Goal: Information Seeking & Learning: Learn about a topic

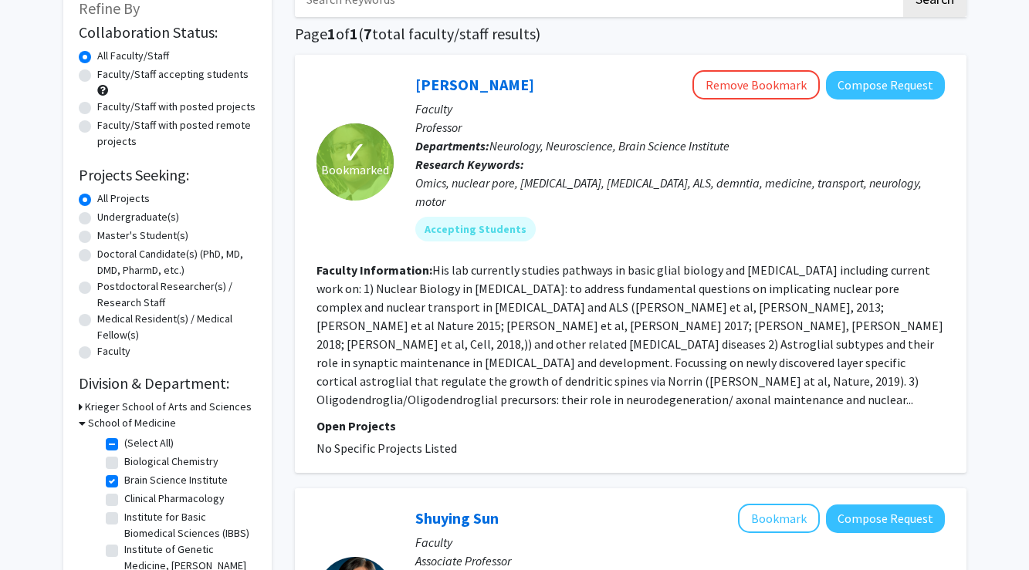
scroll to position [106, 0]
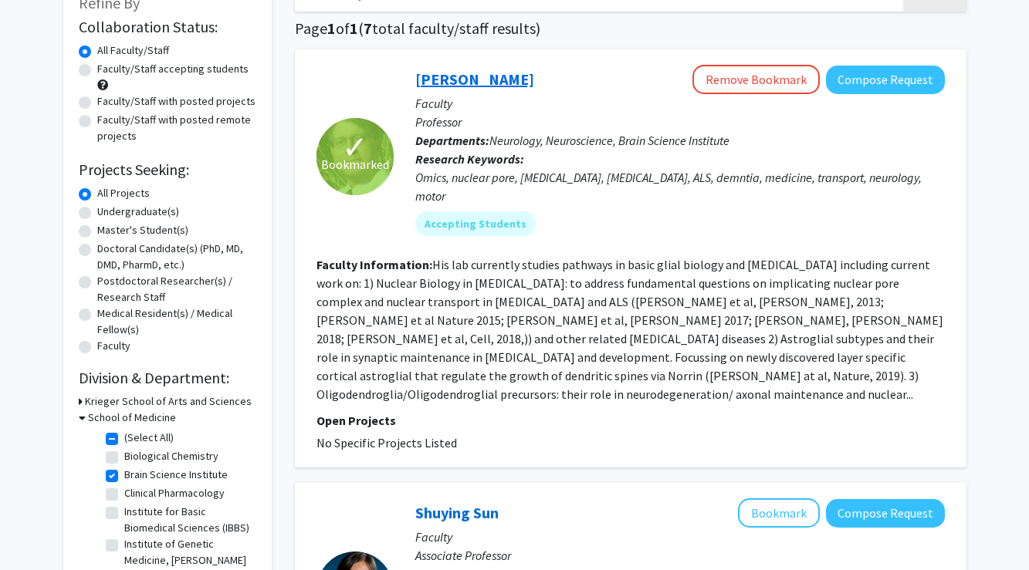
click at [496, 84] on link "Jeffrey Rothstein" at bounding box center [474, 78] width 119 height 19
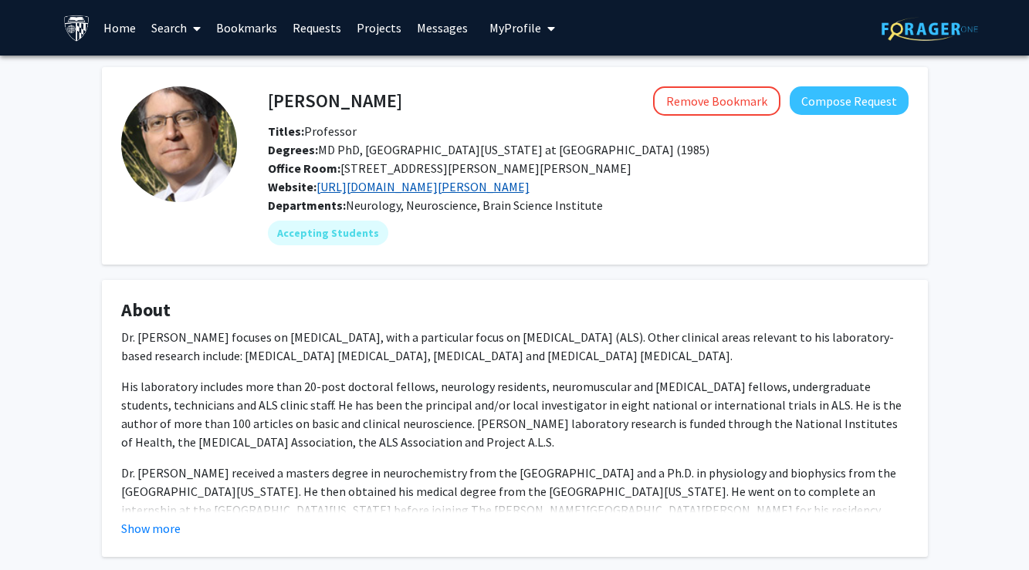
click at [376, 192] on link "[URL][DOMAIN_NAME][PERSON_NAME]" at bounding box center [422, 186] width 213 height 15
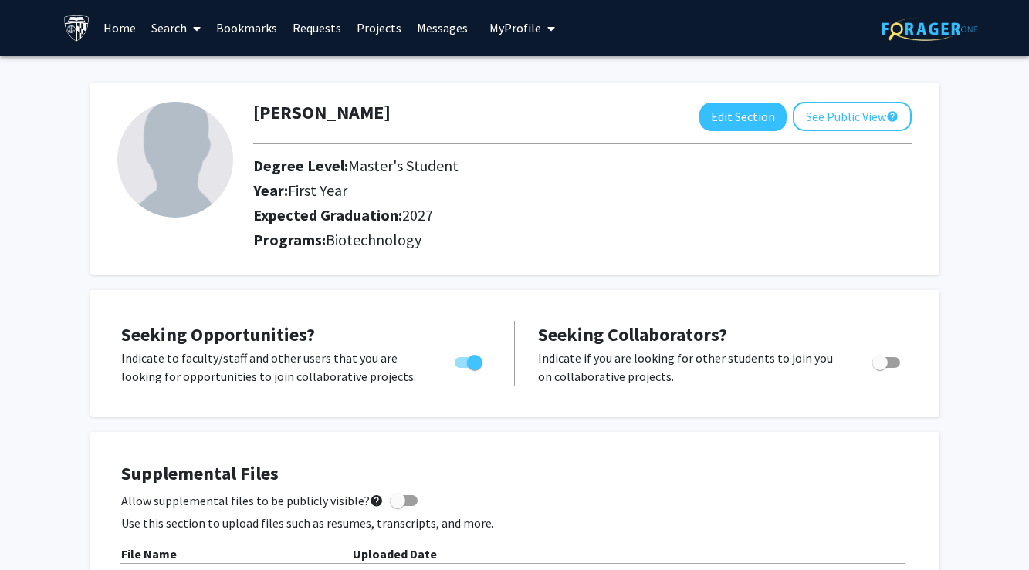
click at [183, 26] on link "Search" at bounding box center [176, 28] width 65 height 54
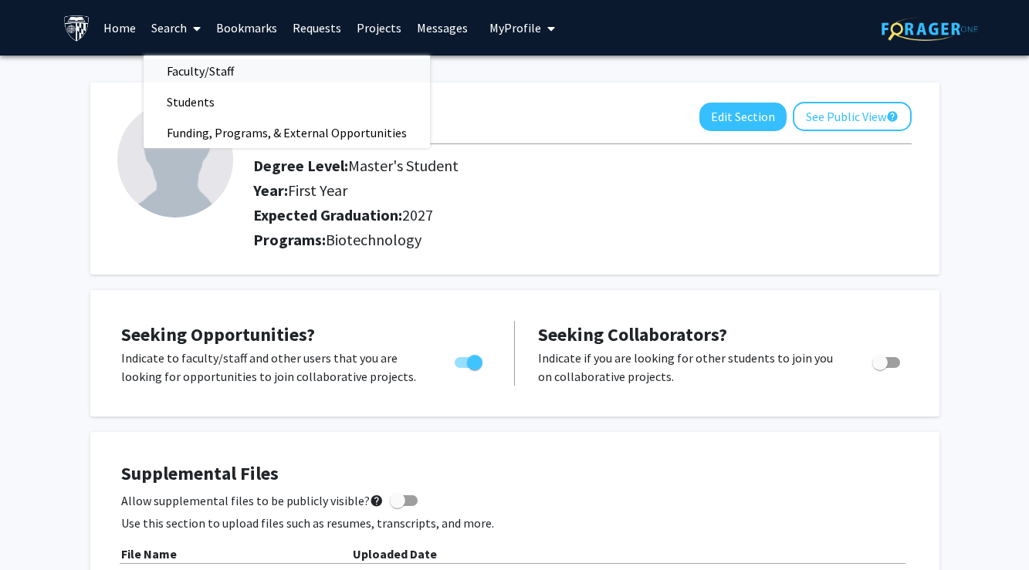
click at [198, 72] on span "Faculty/Staff" at bounding box center [200, 71] width 113 height 31
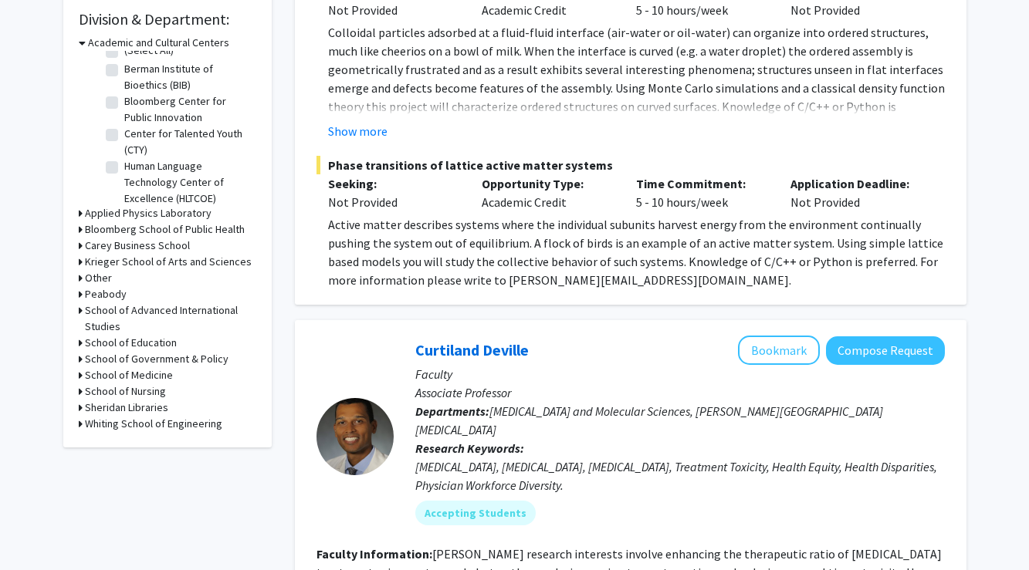
scroll to position [479, 0]
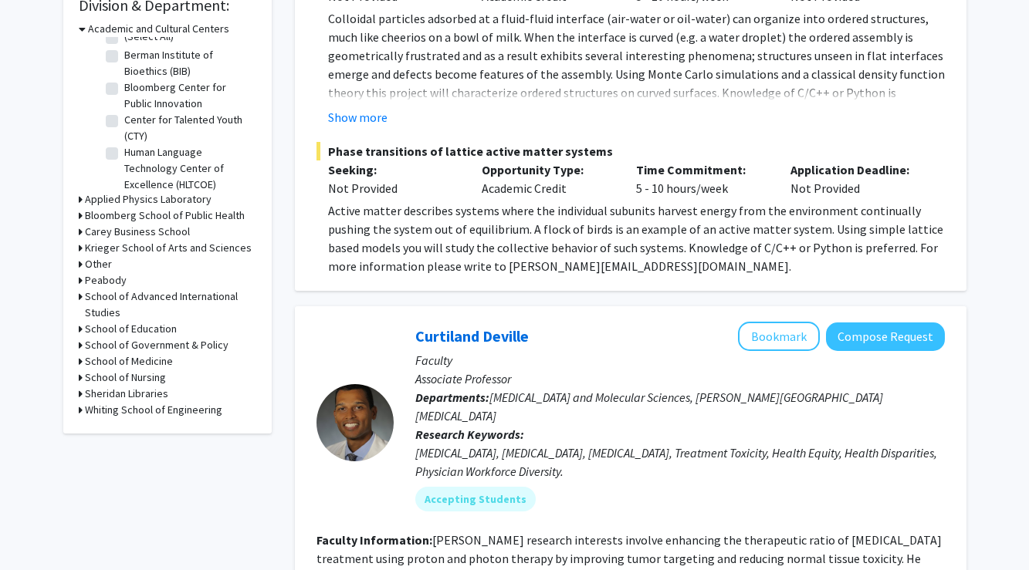
click at [143, 362] on h3 "School of Medicine" at bounding box center [129, 361] width 88 height 16
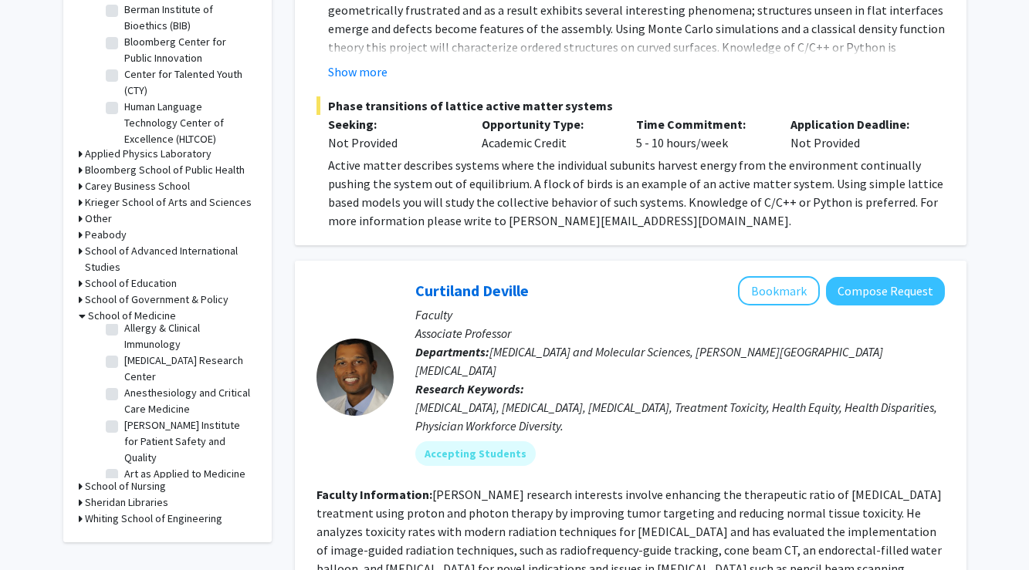
scroll to position [47, 0]
click at [150, 371] on label "Alzheimer's Disease Research Center" at bounding box center [188, 366] width 128 height 32
click at [134, 360] on input "Alzheimer's Disease Research Center" at bounding box center [129, 355] width 10 height 10
checkbox input "true"
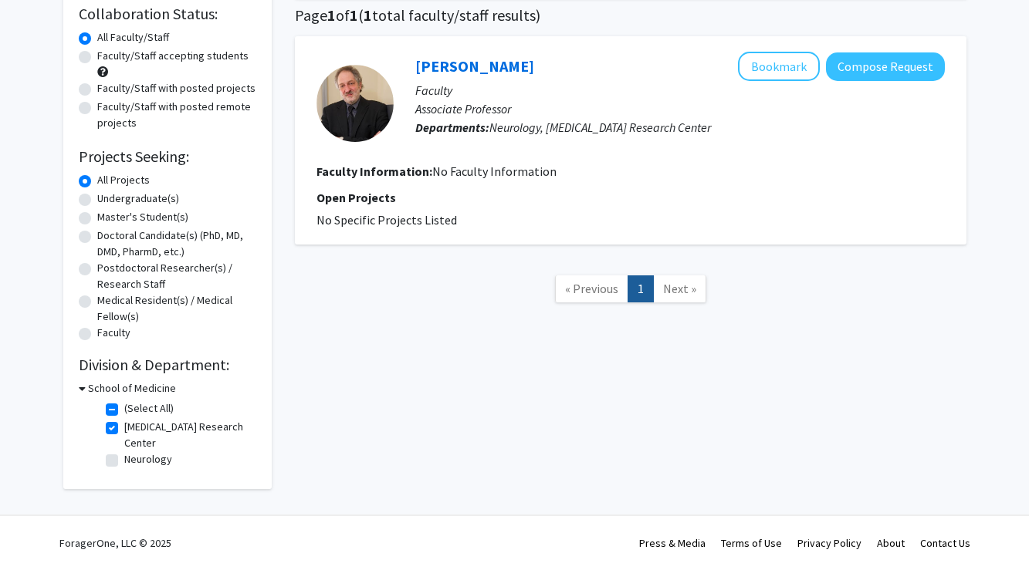
scroll to position [122, 0]
click at [155, 466] on label "Neurology" at bounding box center [148, 459] width 48 height 16
click at [134, 461] on input "Neurology" at bounding box center [129, 456] width 10 height 10
checkbox input "true"
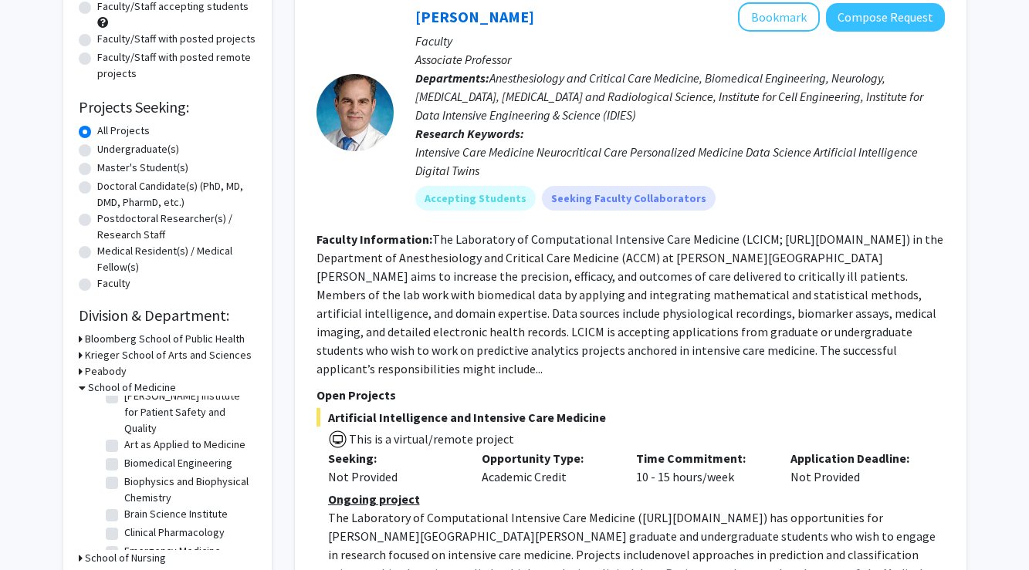
scroll to position [122, 0]
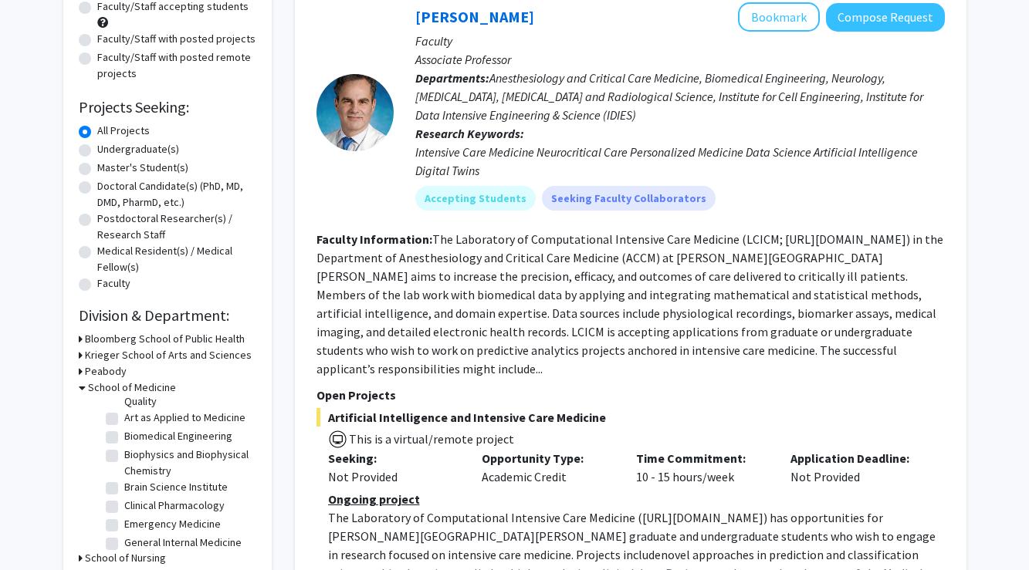
click at [161, 479] on label "Brain Science Institute" at bounding box center [175, 487] width 103 height 16
click at [134, 479] on input "Brain Science Institute" at bounding box center [129, 484] width 10 height 10
checkbox input "true"
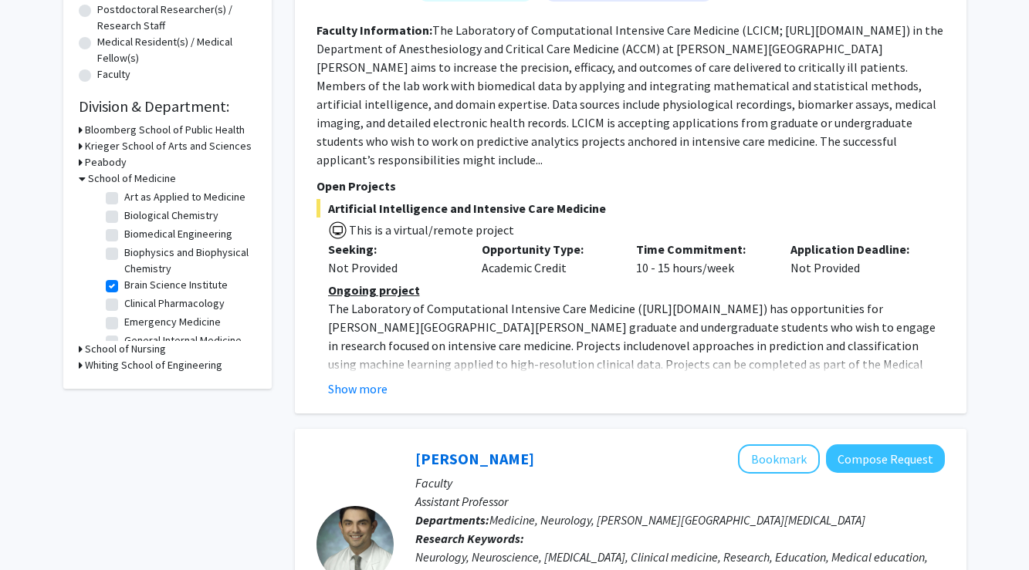
scroll to position [140, 0]
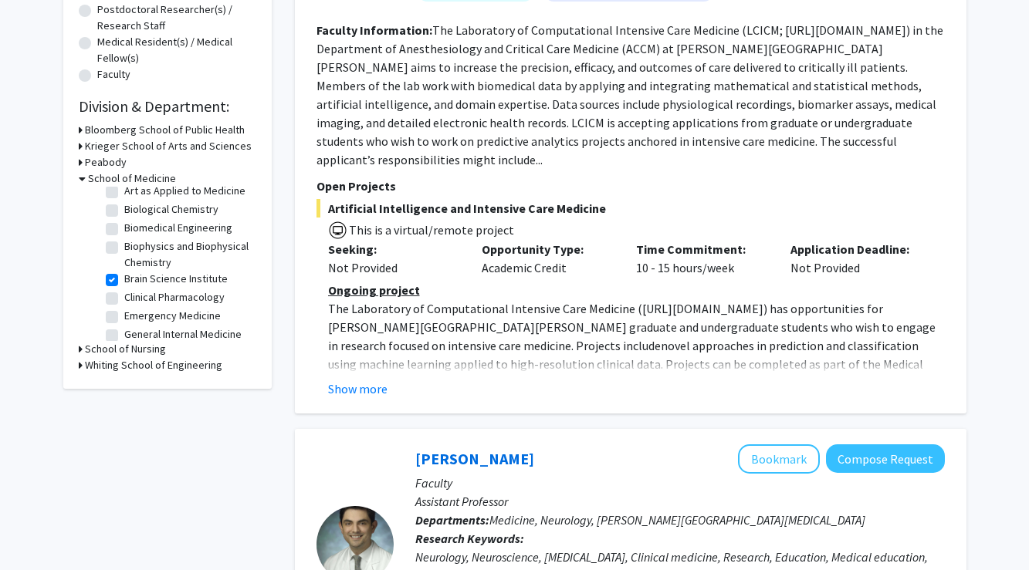
click at [201, 289] on label "Clinical Pharmacology" at bounding box center [174, 297] width 100 height 16
click at [134, 289] on input "Clinical Pharmacology" at bounding box center [129, 294] width 10 height 10
checkbox input "true"
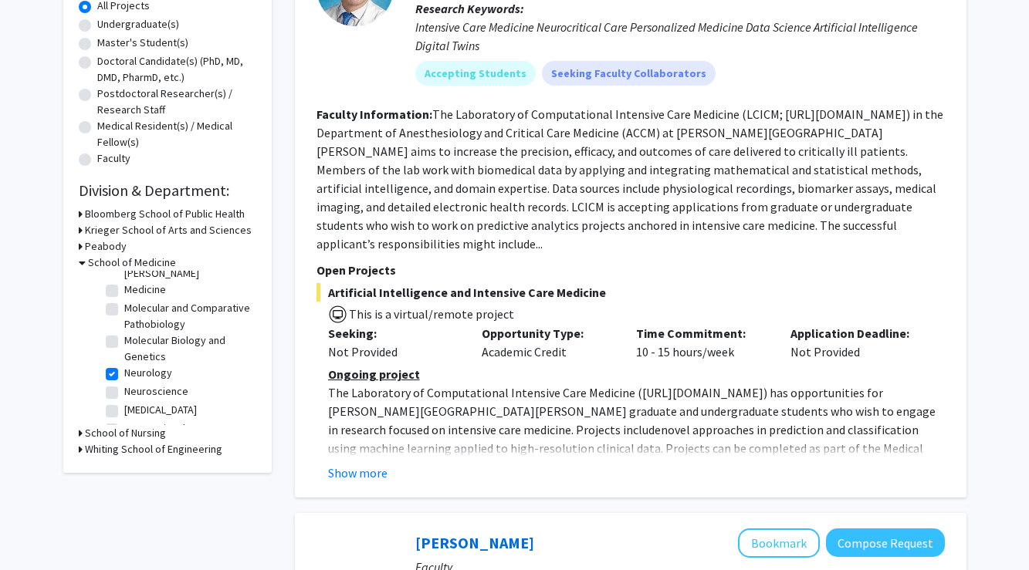
scroll to position [587, 0]
click at [178, 382] on label "Neuroscience" at bounding box center [156, 390] width 64 height 16
click at [134, 382] on input "Neuroscience" at bounding box center [129, 387] width 10 height 10
checkbox input "true"
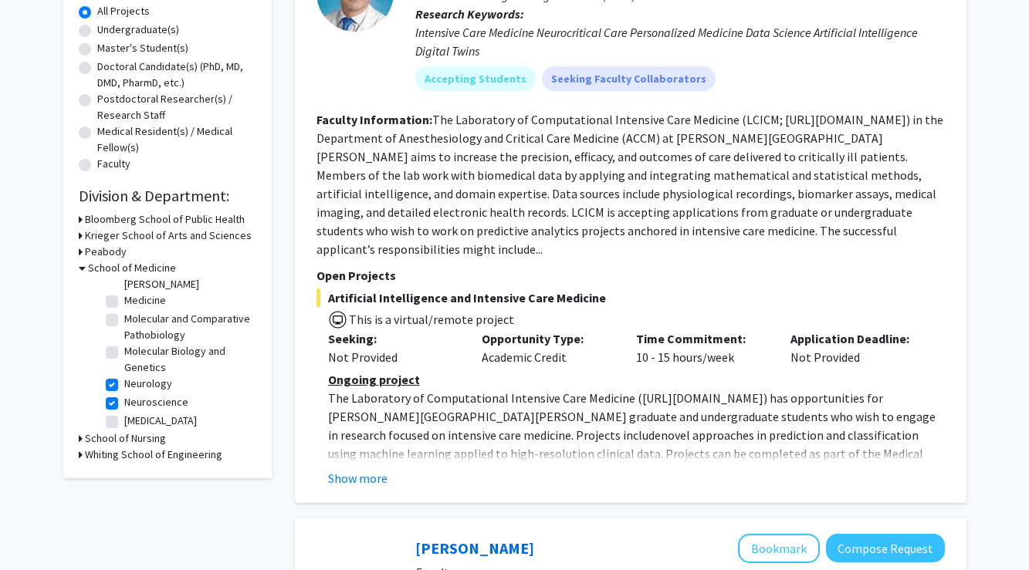
scroll to position [717, 0]
click at [177, 408] on label "Neurosurgery" at bounding box center [160, 416] width 73 height 16
click at [134, 408] on input "Neurosurgery" at bounding box center [129, 413] width 10 height 10
checkbox input "true"
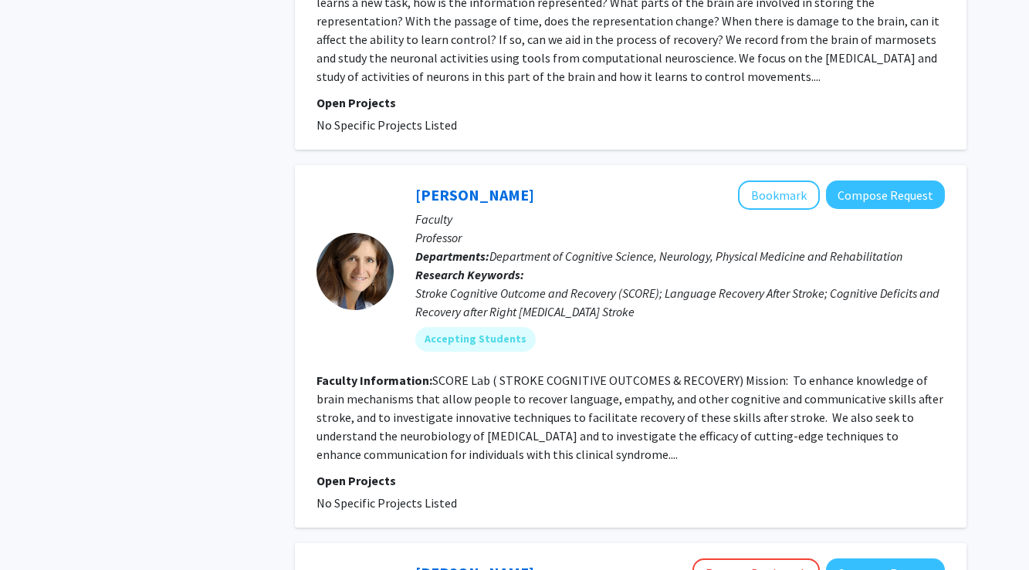
scroll to position [3753, 0]
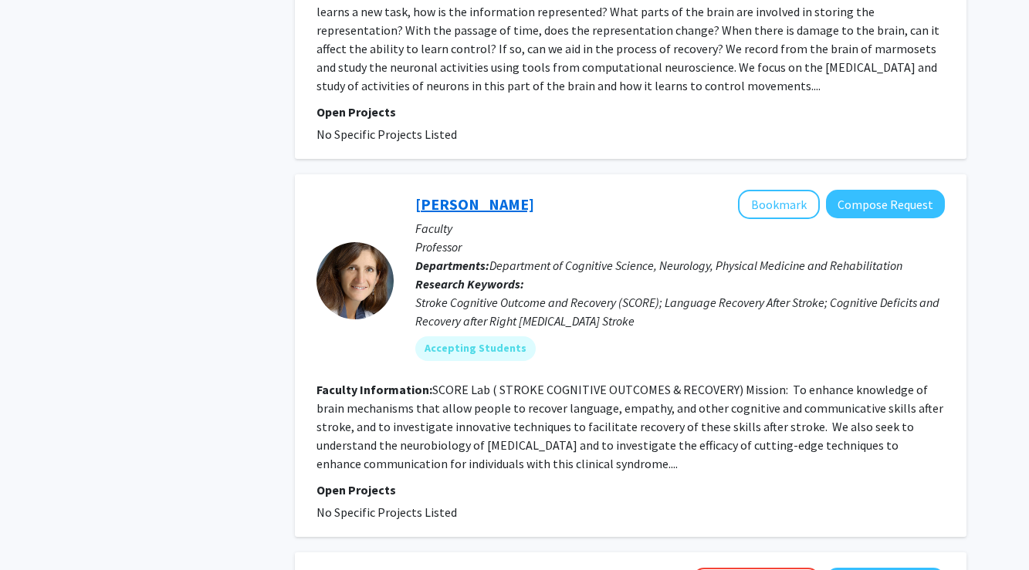
click at [464, 194] on link "Argye Hillis" at bounding box center [474, 203] width 119 height 19
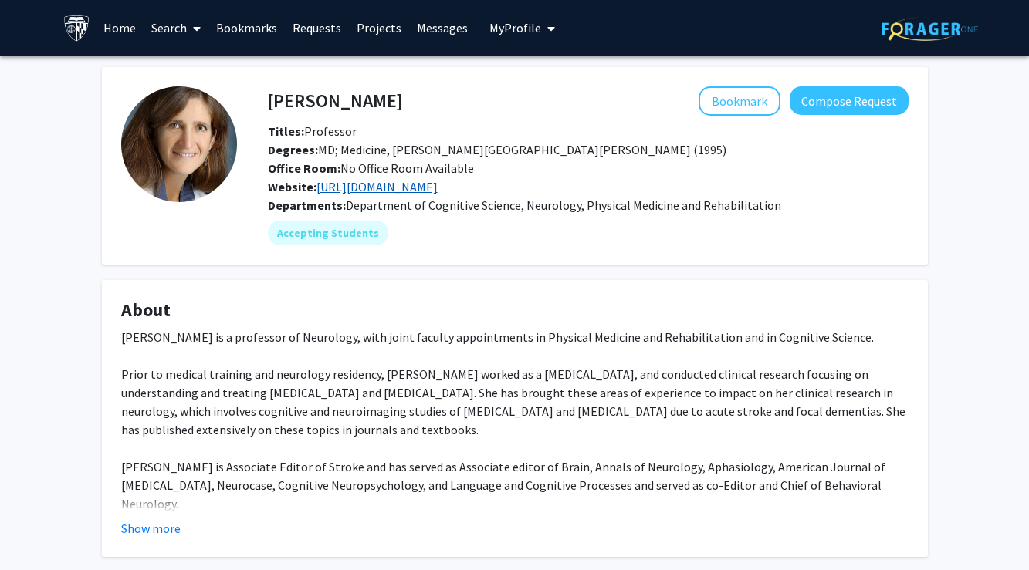
click at [400, 189] on link "https://score.jhmi.edu/" at bounding box center [376, 186] width 121 height 15
drag, startPoint x: 353, startPoint y: 106, endPoint x: 269, endPoint y: 101, distance: 84.2
click at [269, 102] on h4 "Argye Hillis" at bounding box center [335, 100] width 134 height 29
copy h4 "Argye Hillis"
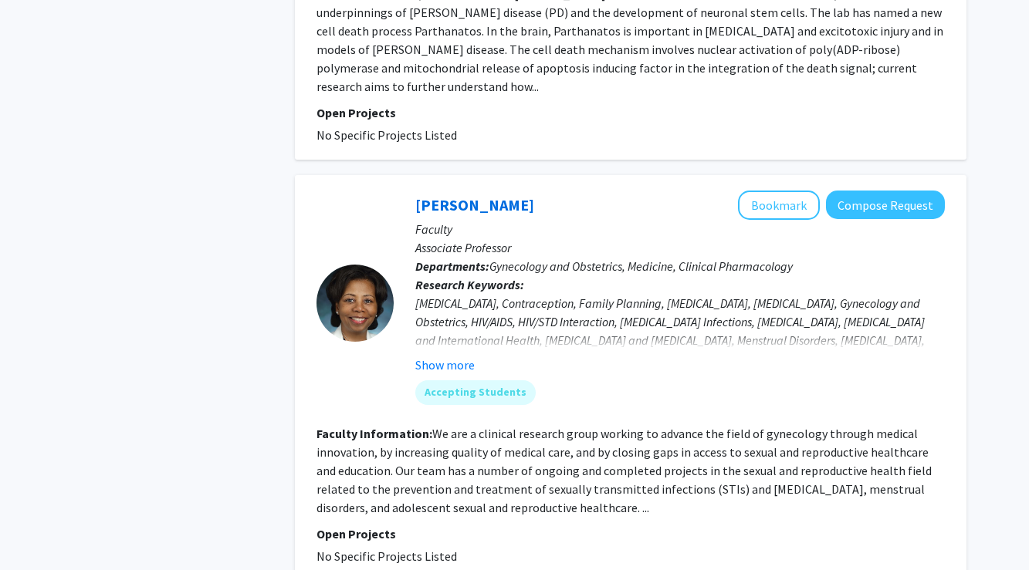
scroll to position [4594, 0]
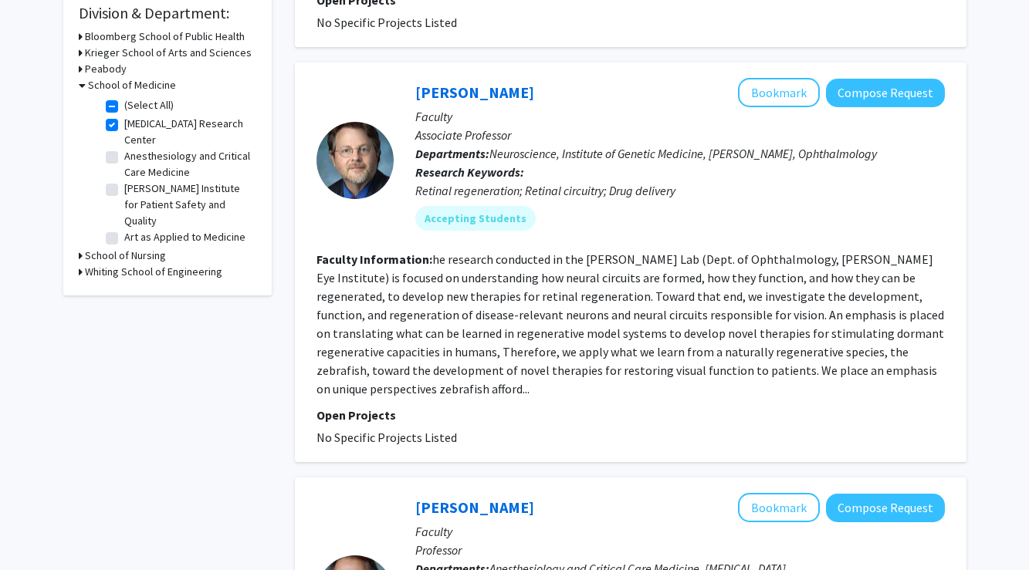
scroll to position [469, 0]
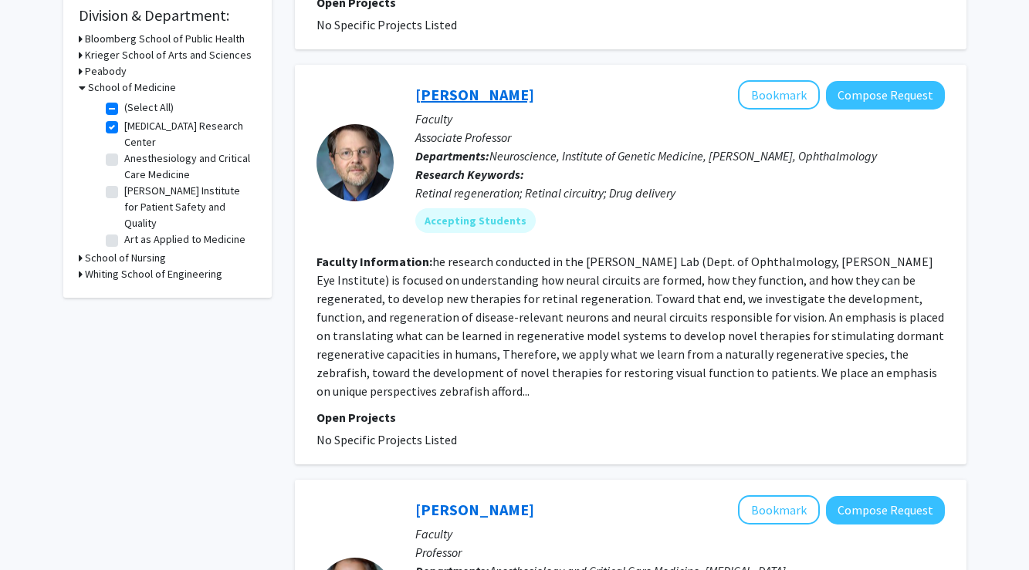
click at [481, 102] on link "Jeff Mumm" at bounding box center [474, 94] width 119 height 19
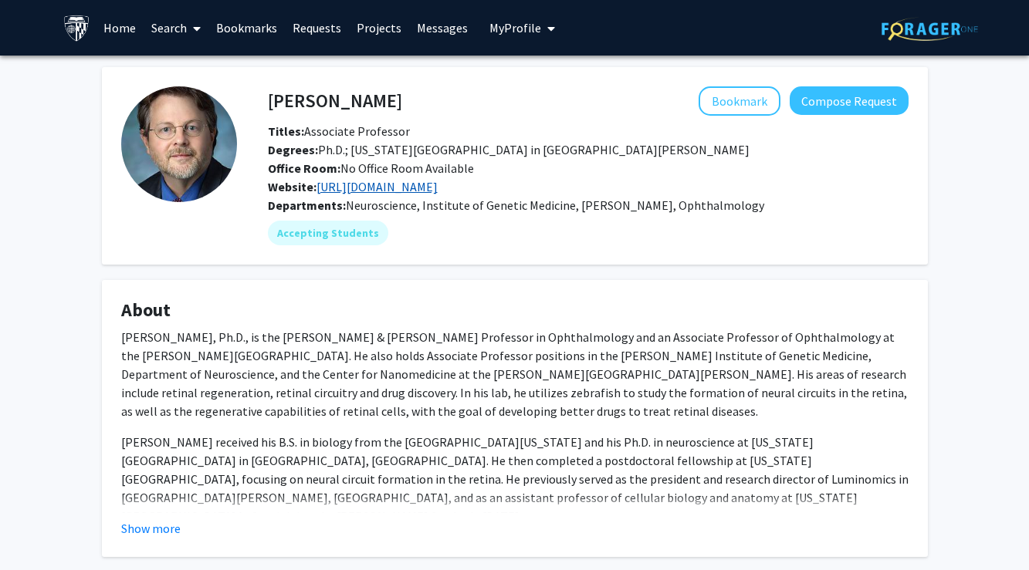
click at [410, 189] on link "http://mummlab.weebly.com/" at bounding box center [376, 186] width 121 height 15
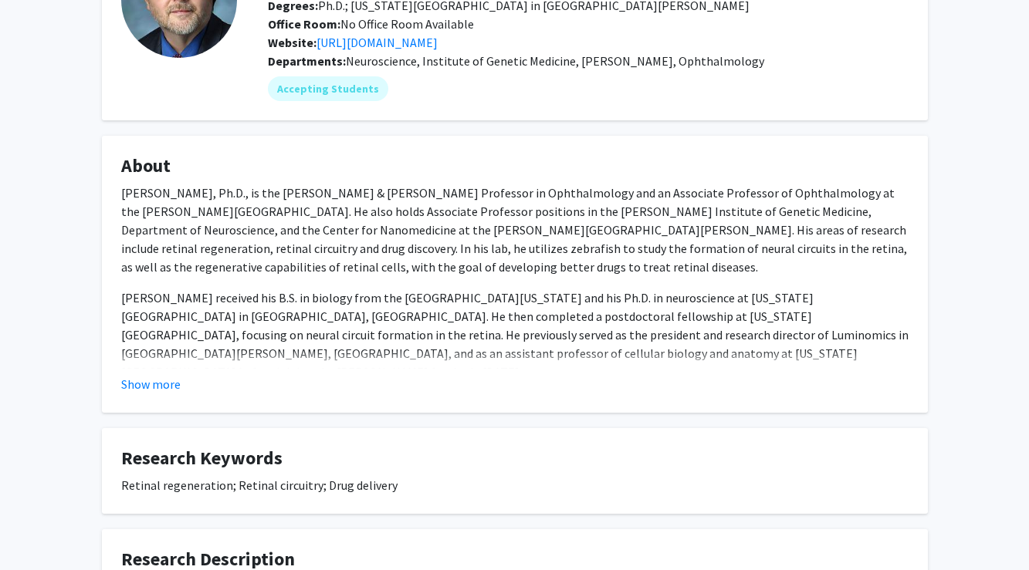
scroll to position [147, 0]
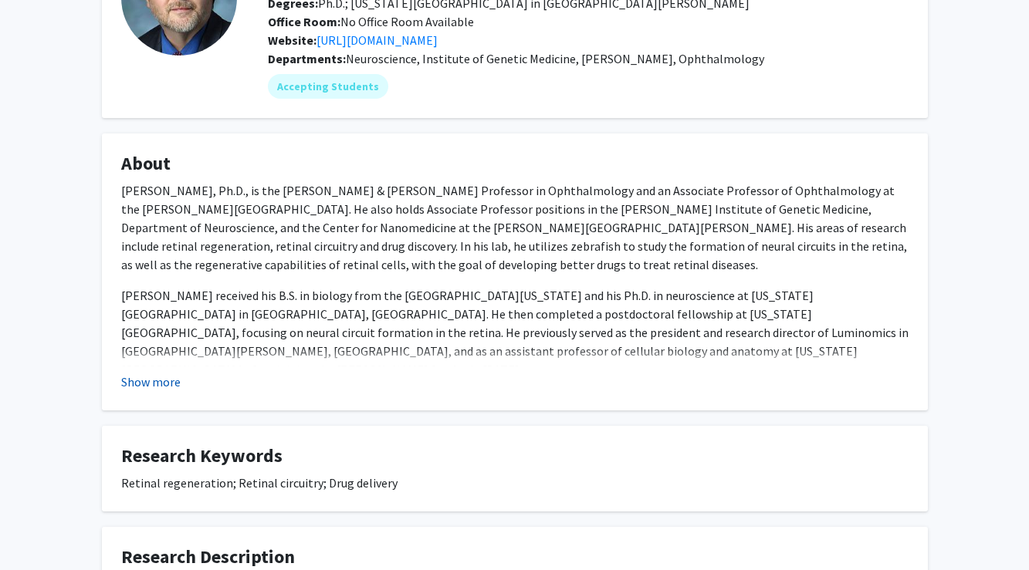
click at [169, 375] on button "Show more" at bounding box center [150, 382] width 59 height 19
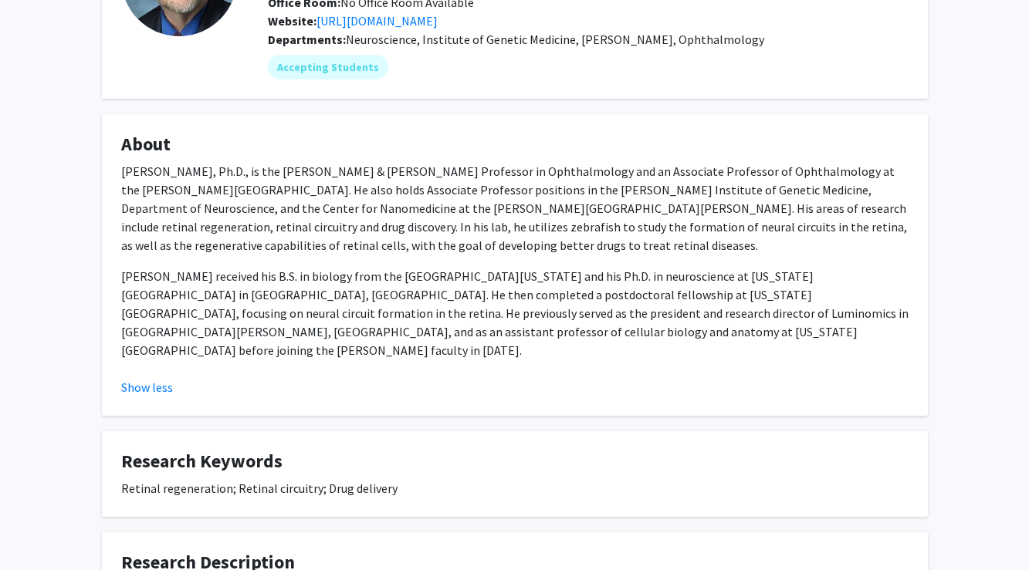
scroll to position [191, 0]
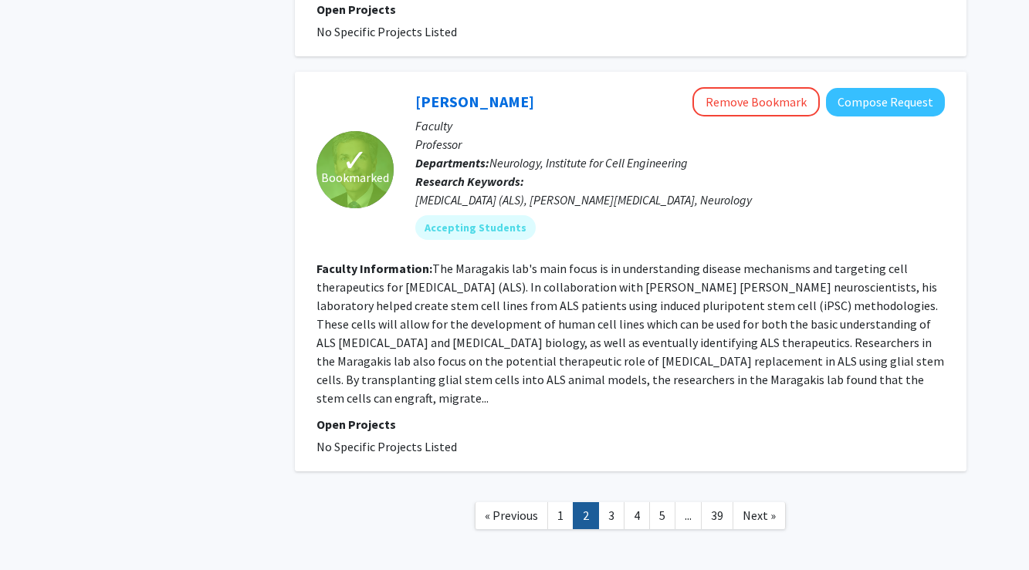
scroll to position [3690, 0]
click at [613, 503] on link "3" at bounding box center [611, 516] width 26 height 27
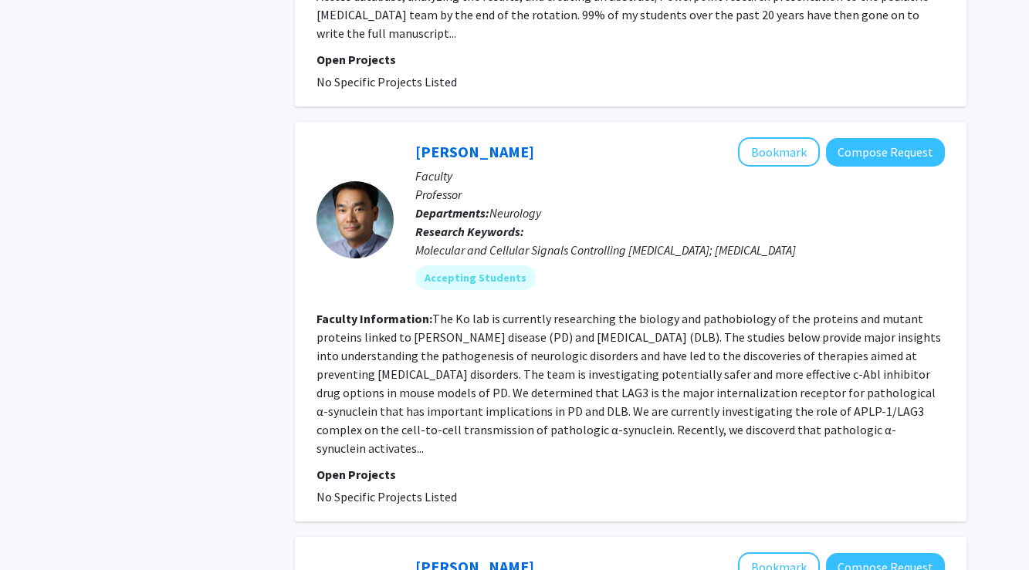
scroll to position [1850, 0]
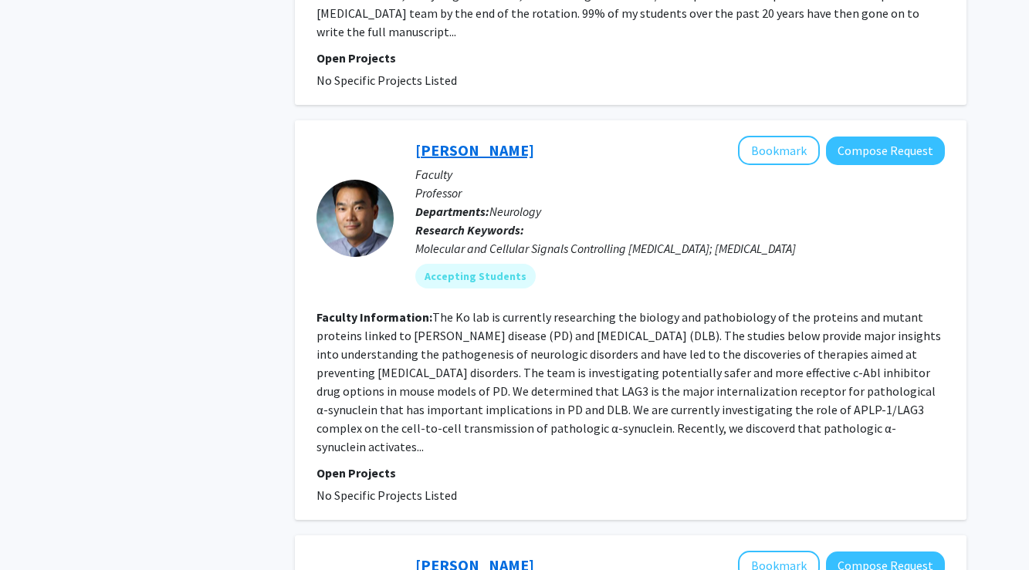
click at [468, 140] on link "Hanseok Ko" at bounding box center [474, 149] width 119 height 19
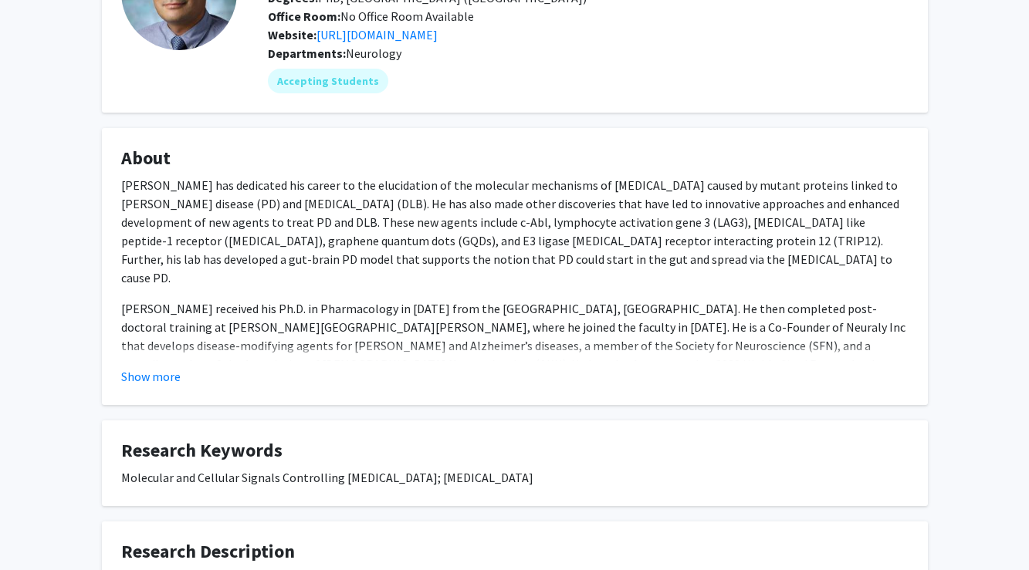
scroll to position [157, 0]
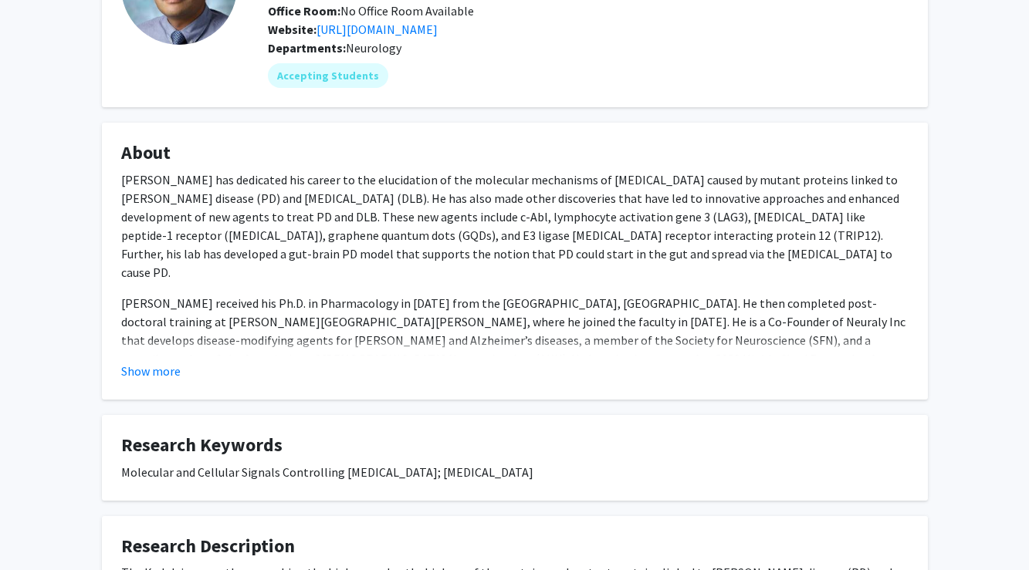
click at [186, 359] on fg-read-more "Dr. Hanseok Ko has dedicated his career to the elucidation of the molecular mec…" at bounding box center [514, 276] width 787 height 210
click at [174, 373] on button "Show more" at bounding box center [150, 371] width 59 height 19
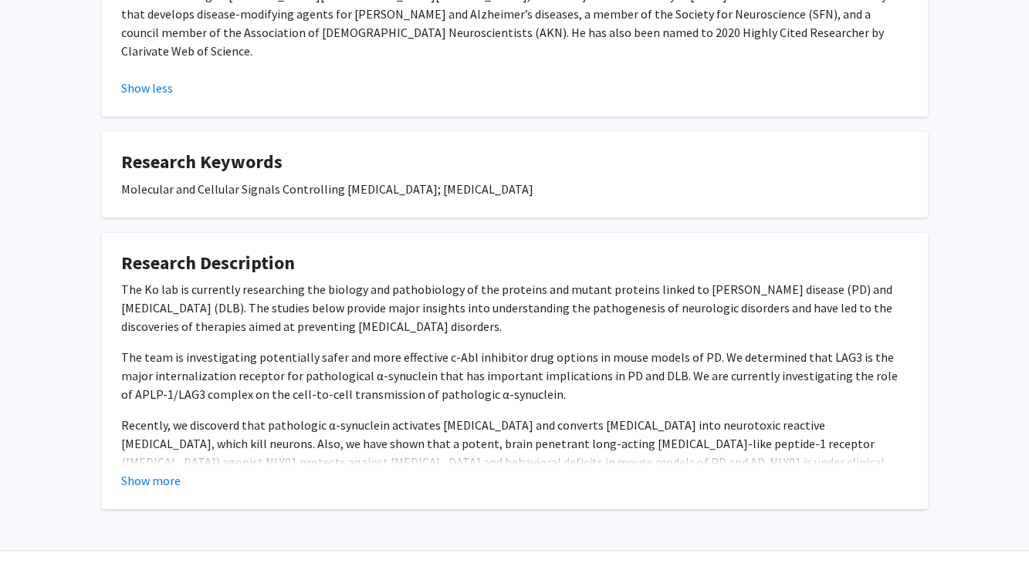
scroll to position [483, 0]
click at [158, 472] on button "Show more" at bounding box center [150, 481] width 59 height 19
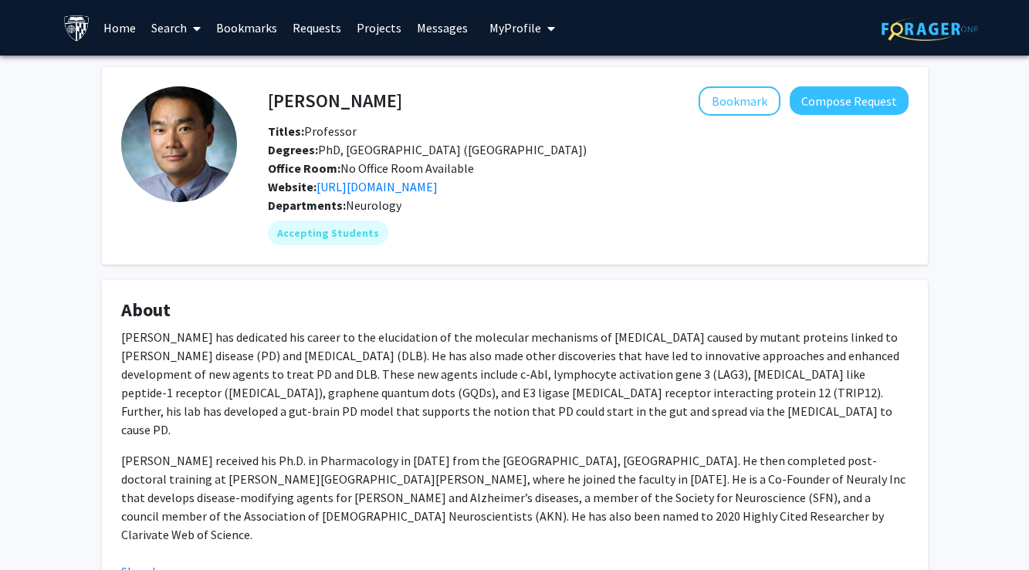
scroll to position [0, 0]
drag, startPoint x: 362, startPoint y: 104, endPoint x: 266, endPoint y: 97, distance: 95.9
click at [266, 97] on div "Hanseok Ko Bookmark Compose Request" at bounding box center [588, 100] width 664 height 29
drag, startPoint x: 367, startPoint y: 110, endPoint x: 261, endPoint y: 106, distance: 105.8
click at [261, 106] on div "Hanseok Ko Bookmark Compose Request" at bounding box center [588, 100] width 664 height 29
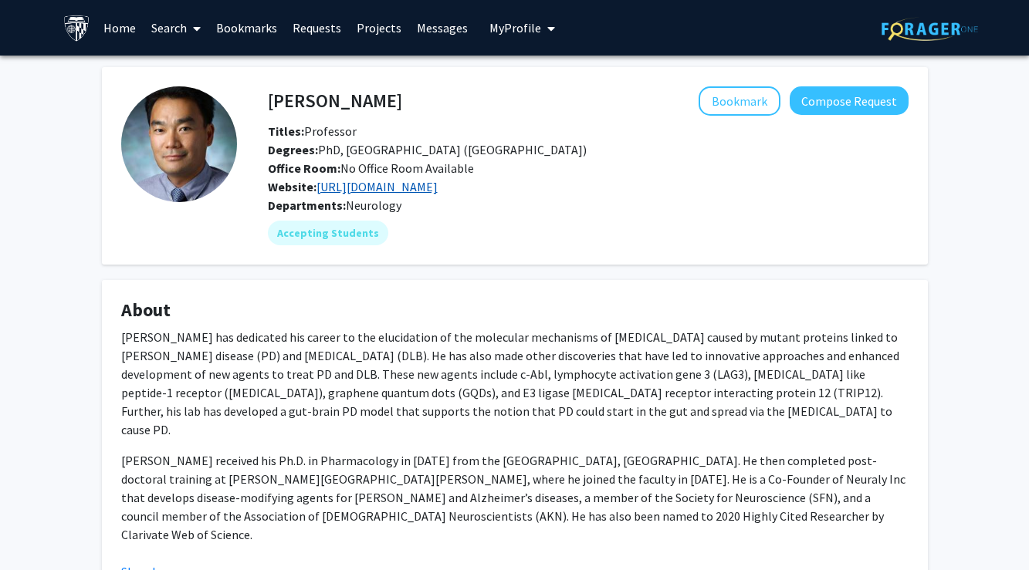
click at [418, 185] on link "https://www.thedawsonlab.org/ko-lab" at bounding box center [376, 186] width 121 height 15
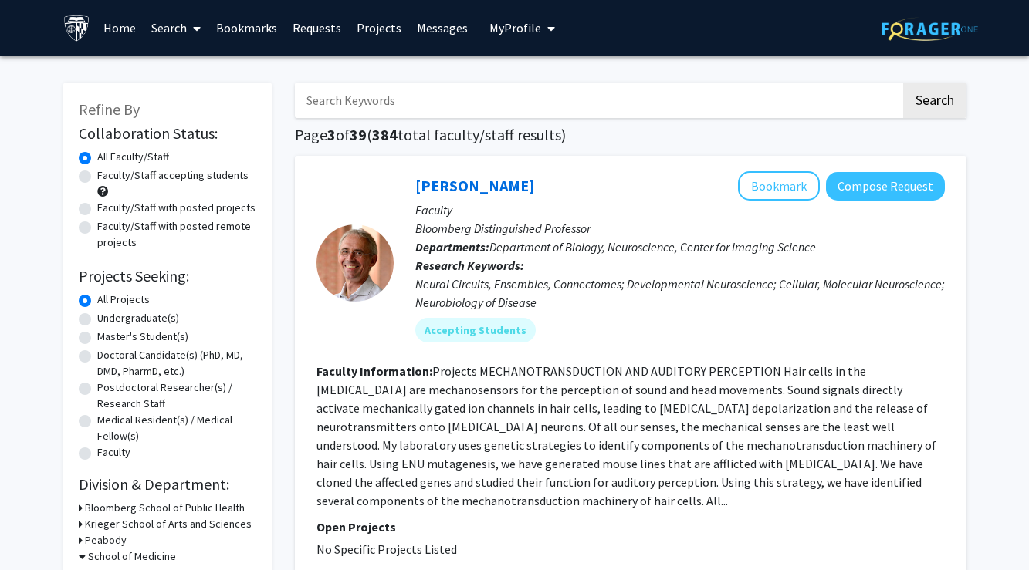
click at [270, 28] on link "Bookmarks" at bounding box center [246, 28] width 76 height 54
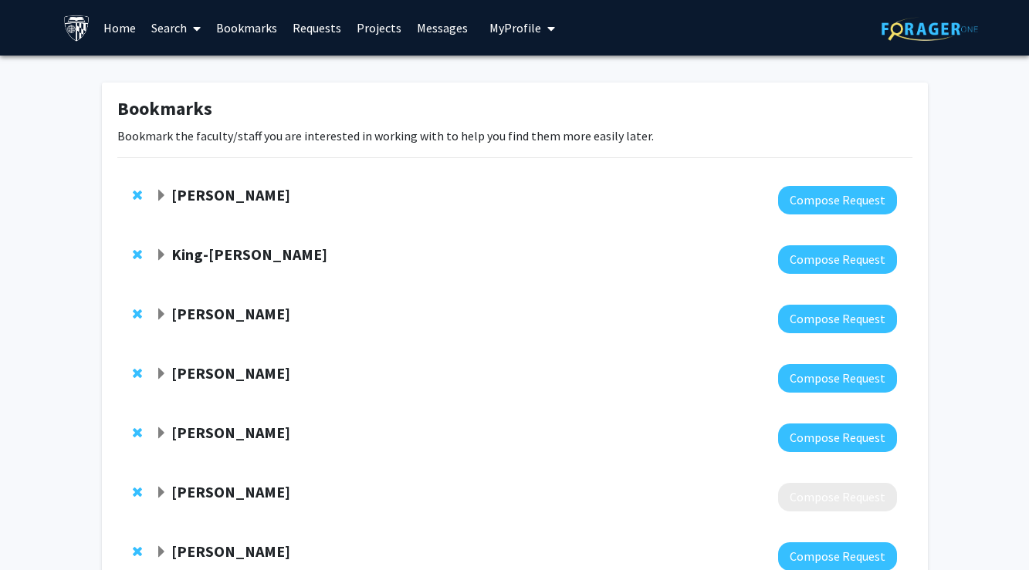
click at [221, 254] on strong "King-Wai Yau" at bounding box center [249, 254] width 156 height 19
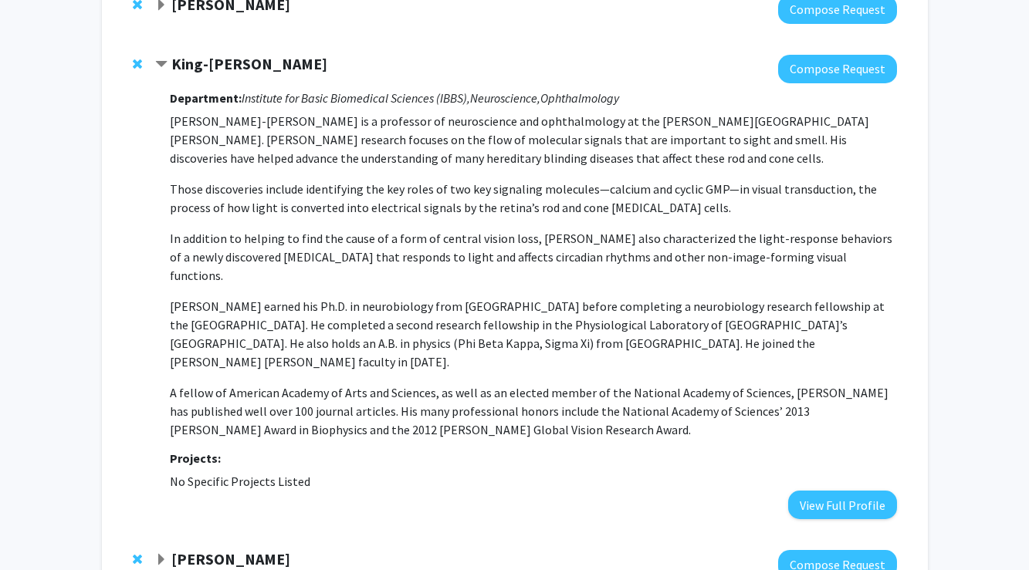
scroll to position [194, 0]
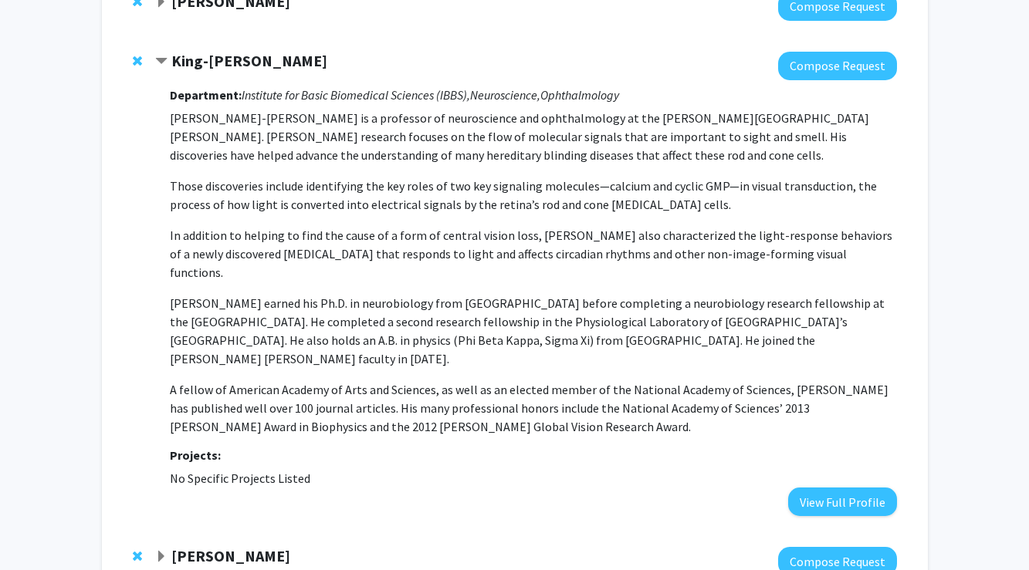
click at [223, 63] on strong "King-Wai Yau" at bounding box center [249, 60] width 156 height 19
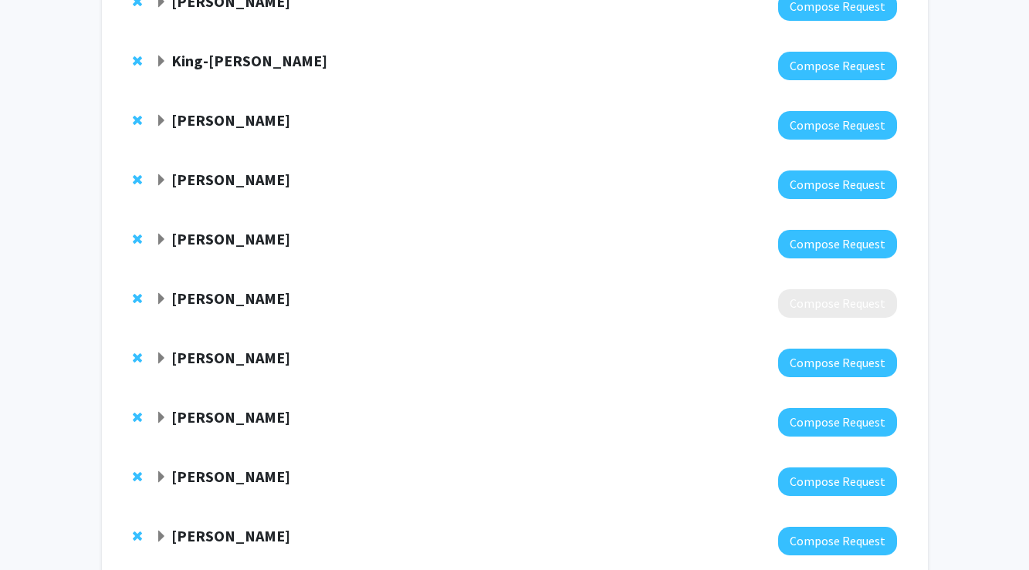
click at [223, 63] on strong "King-Wai Yau" at bounding box center [249, 60] width 156 height 19
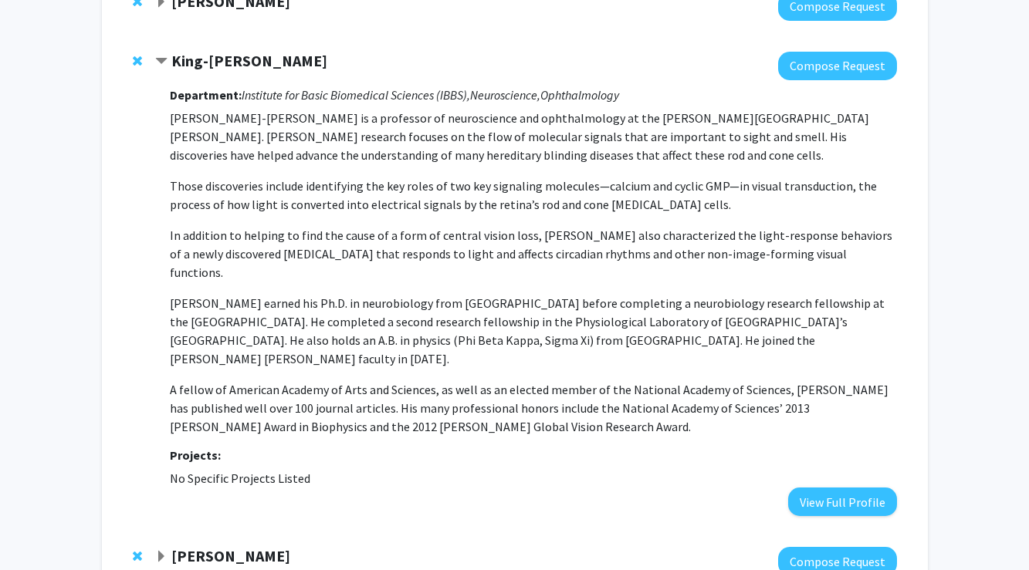
click at [229, 97] on strong "Department:" at bounding box center [206, 94] width 72 height 15
drag, startPoint x: 264, startPoint y: 61, endPoint x: 171, endPoint y: 59, distance: 93.4
click at [171, 59] on div "King-Wai Yau" at bounding box center [321, 61] width 333 height 19
copy strong "King-Wai Yau"
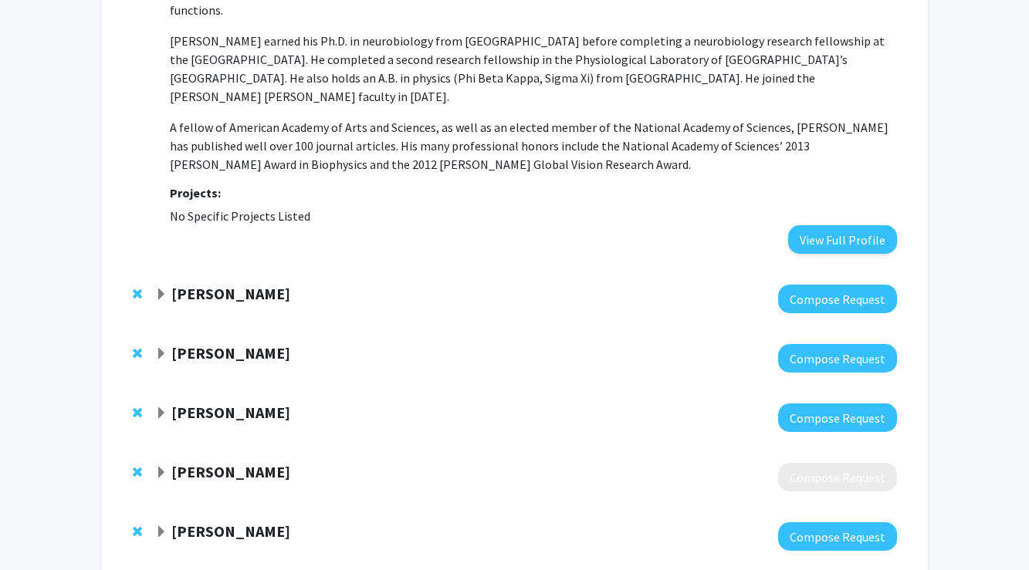
scroll to position [562, 0]
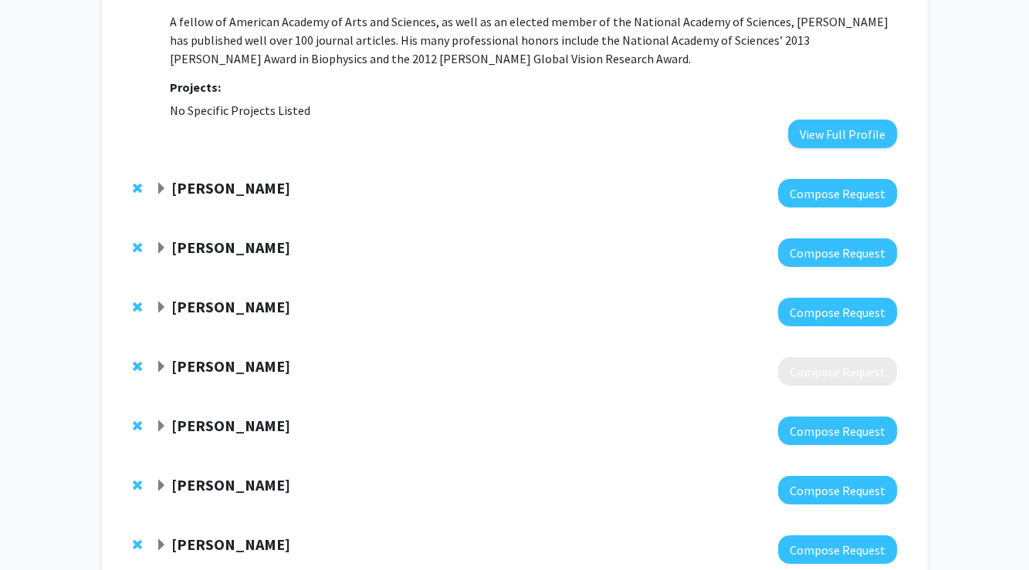
click at [208, 178] on strong "[PERSON_NAME]" at bounding box center [230, 187] width 119 height 19
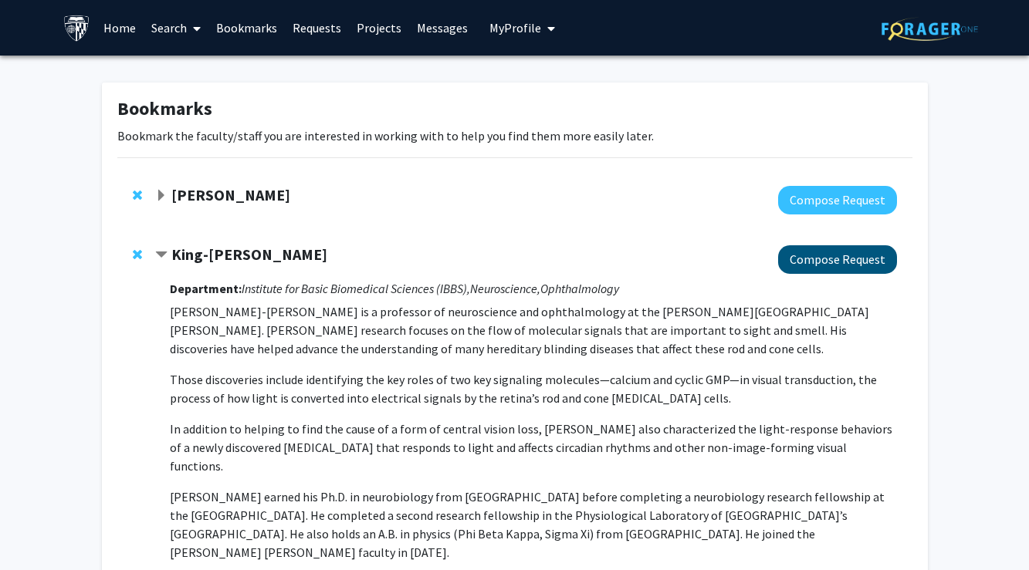
scroll to position [0, 0]
click at [222, 261] on strong "King-Wai Yau" at bounding box center [249, 254] width 156 height 19
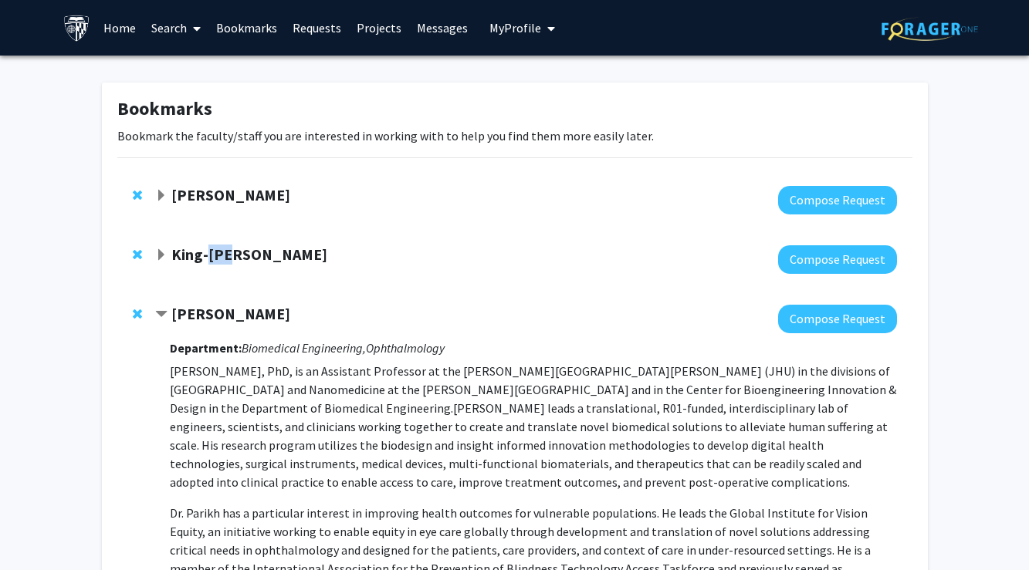
click at [222, 261] on strong "King-Wai Yau" at bounding box center [249, 254] width 156 height 19
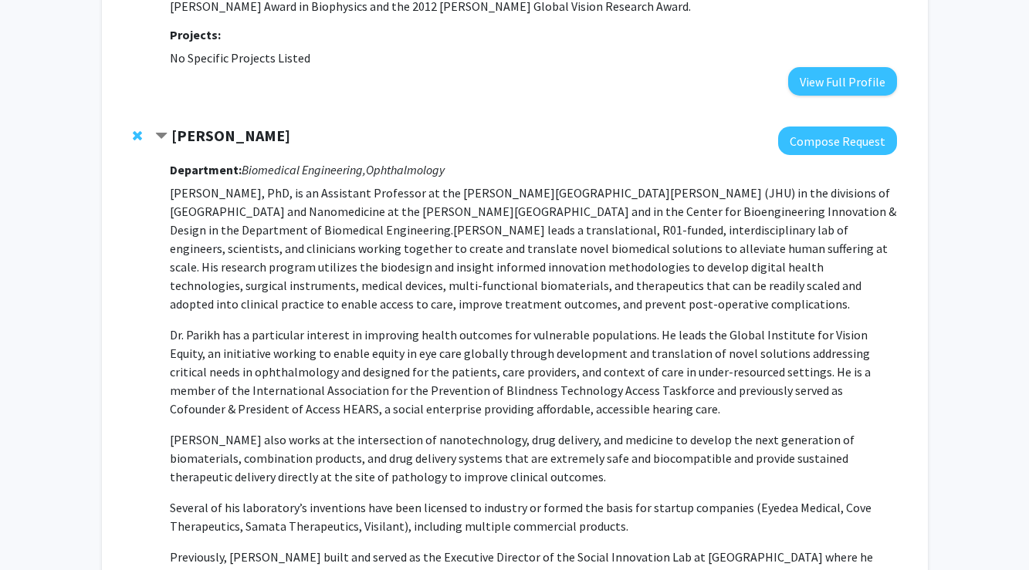
scroll to position [620, 0]
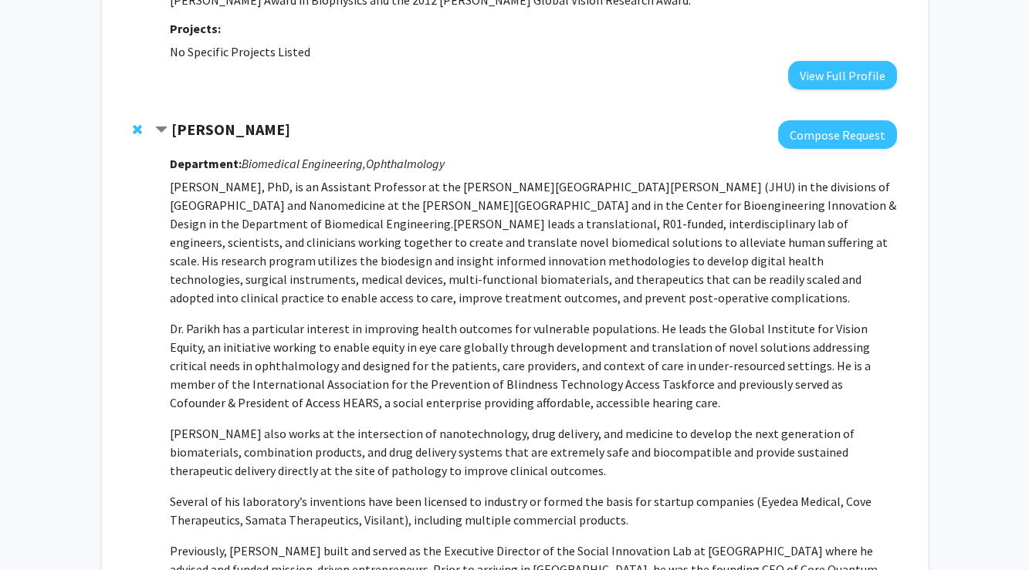
click at [231, 120] on strong "[PERSON_NAME]" at bounding box center [230, 129] width 119 height 19
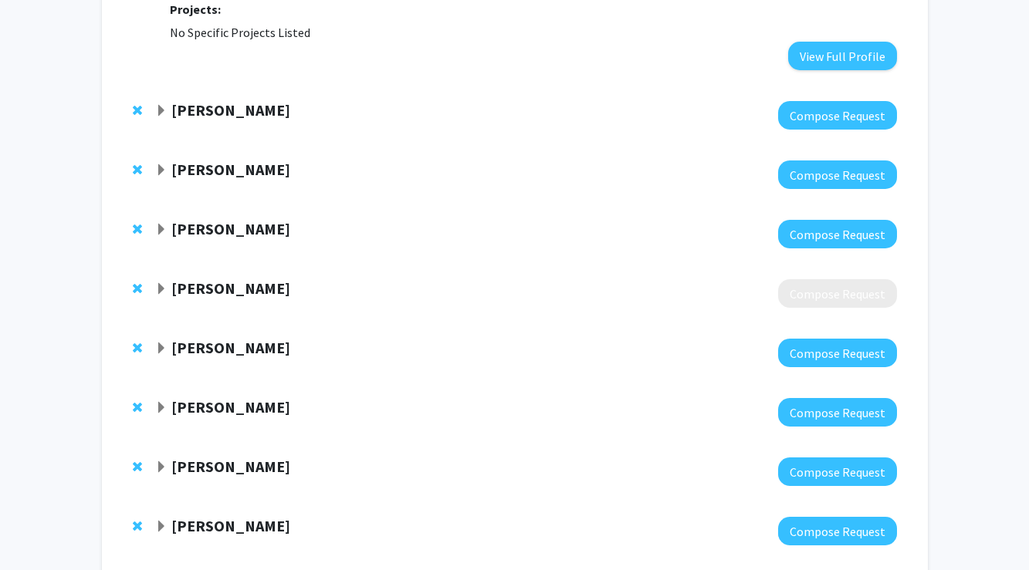
scroll to position [646, 0]
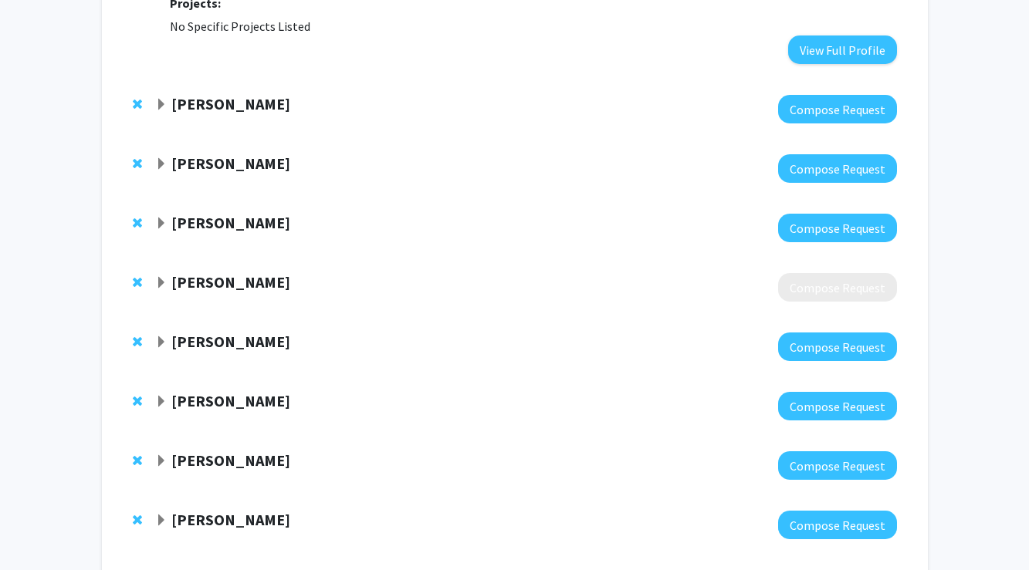
click at [255, 154] on strong "[PERSON_NAME]" at bounding box center [230, 163] width 119 height 19
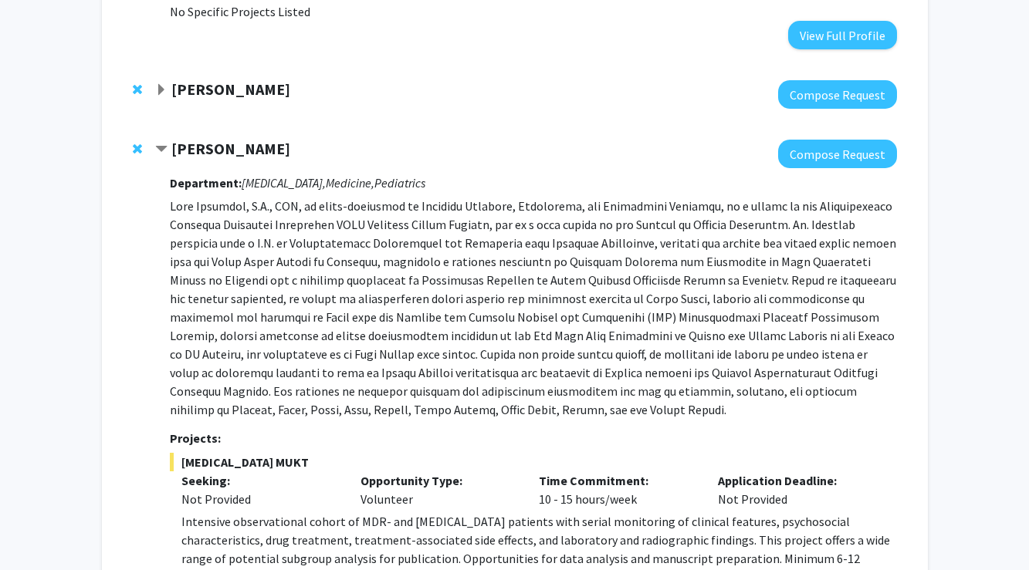
scroll to position [662, 0]
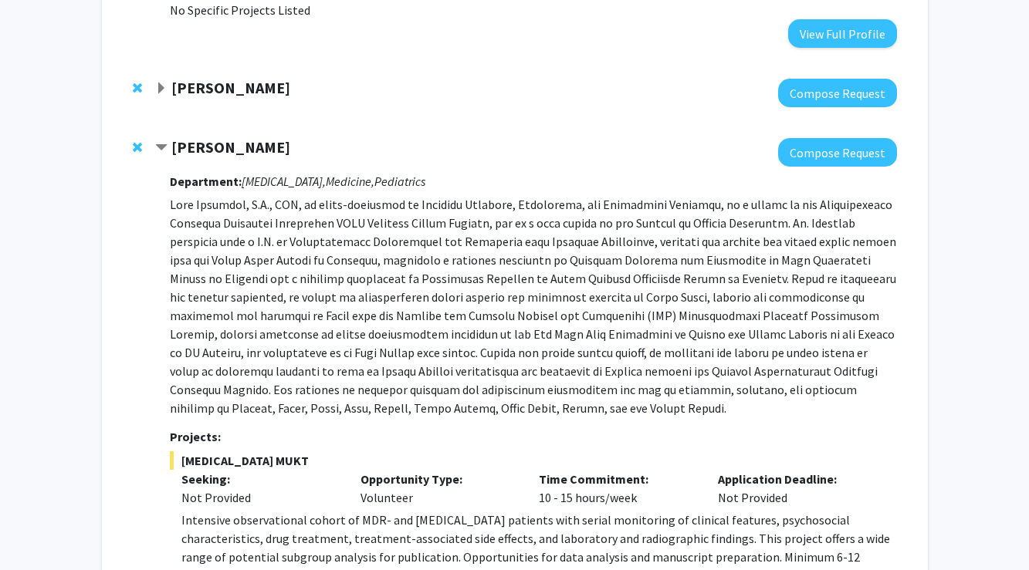
click at [255, 137] on strong "[PERSON_NAME]" at bounding box center [230, 146] width 119 height 19
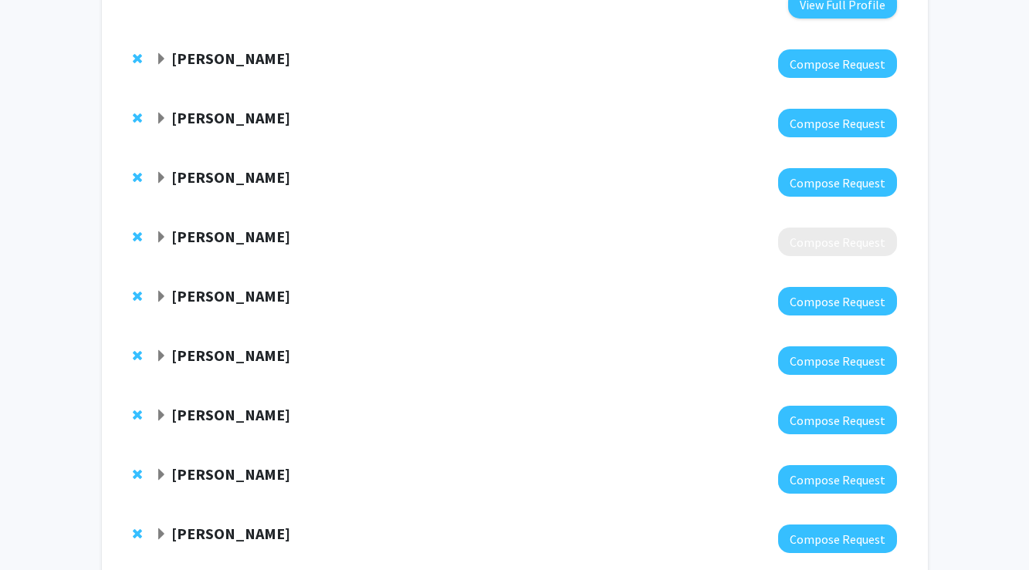
scroll to position [705, 0]
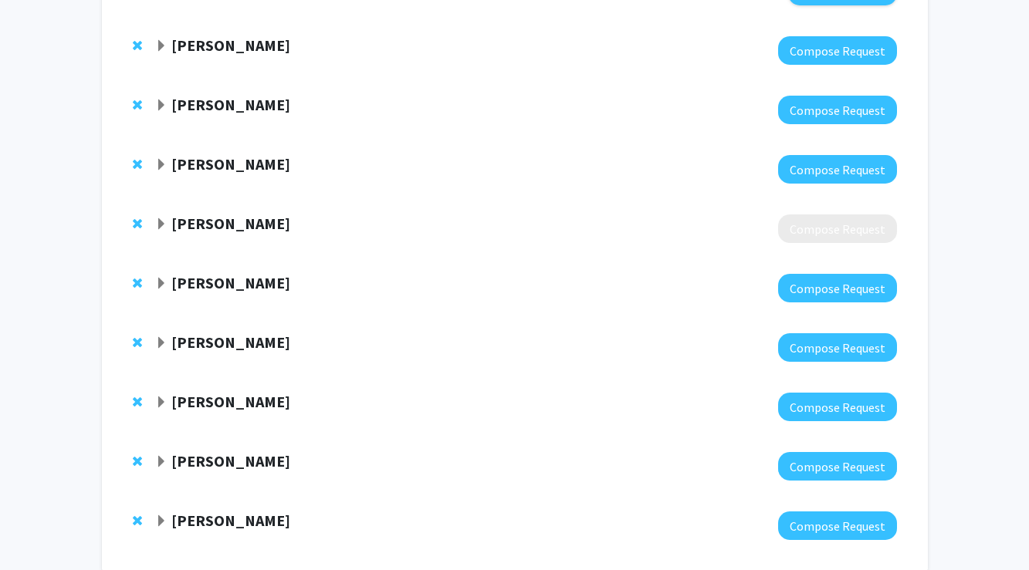
click at [257, 154] on strong "Michele Manahan" at bounding box center [230, 163] width 119 height 19
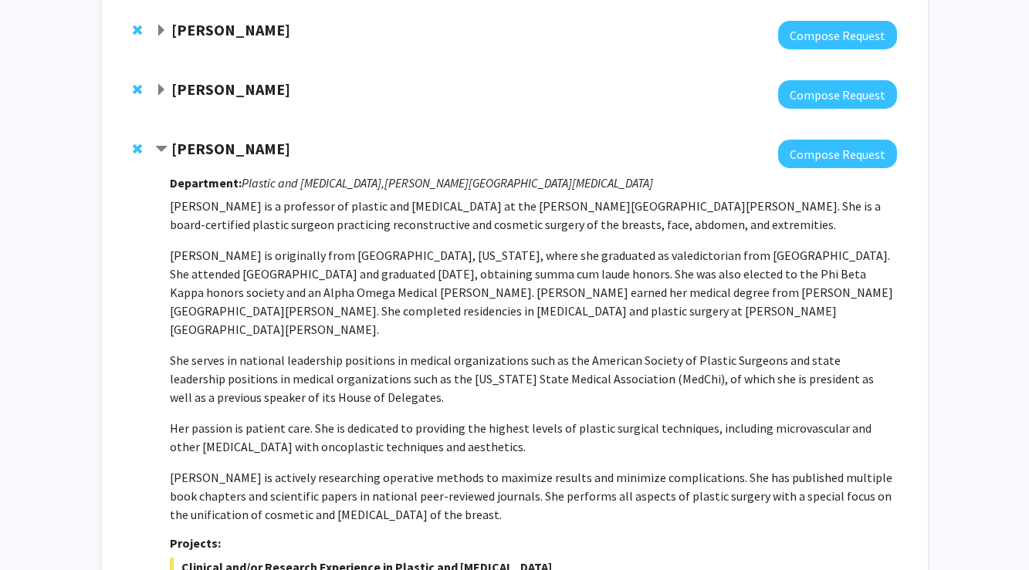
scroll to position [721, 0]
click at [254, 138] on strong "Michele Manahan" at bounding box center [230, 147] width 119 height 19
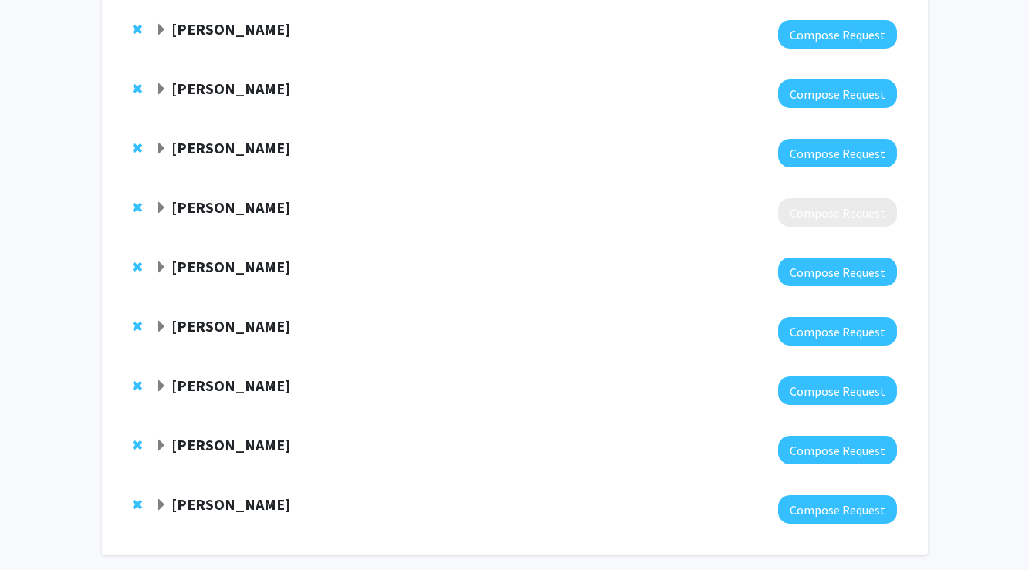
click at [271, 198] on strong "Barbara Slusher" at bounding box center [230, 207] width 119 height 19
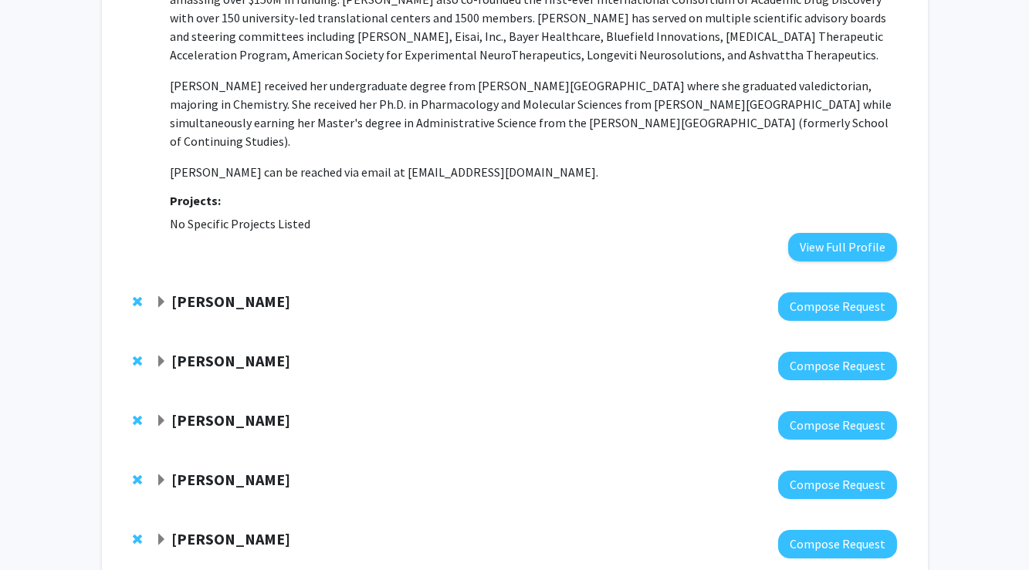
scroll to position [1253, 0]
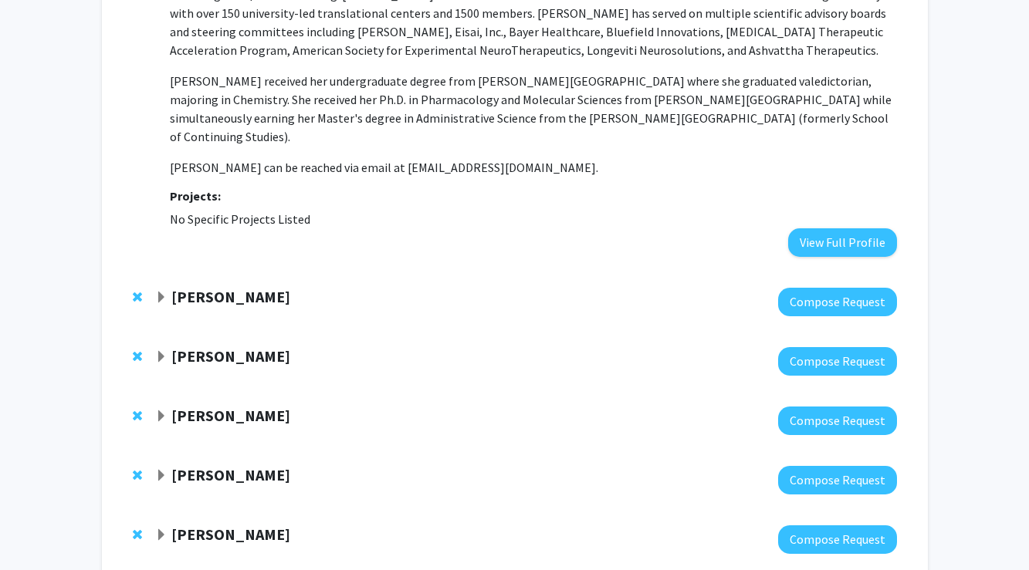
click at [289, 288] on div "Jeffrey Rothstein" at bounding box center [321, 297] width 333 height 19
click at [253, 287] on strong "Jeffrey Rothstein" at bounding box center [230, 296] width 119 height 19
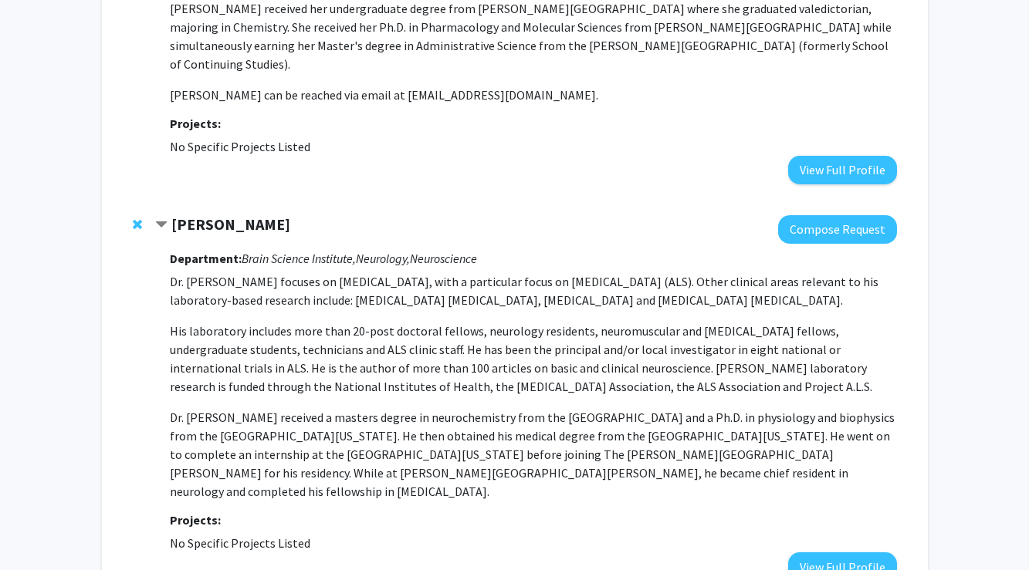
scroll to position [1329, 0]
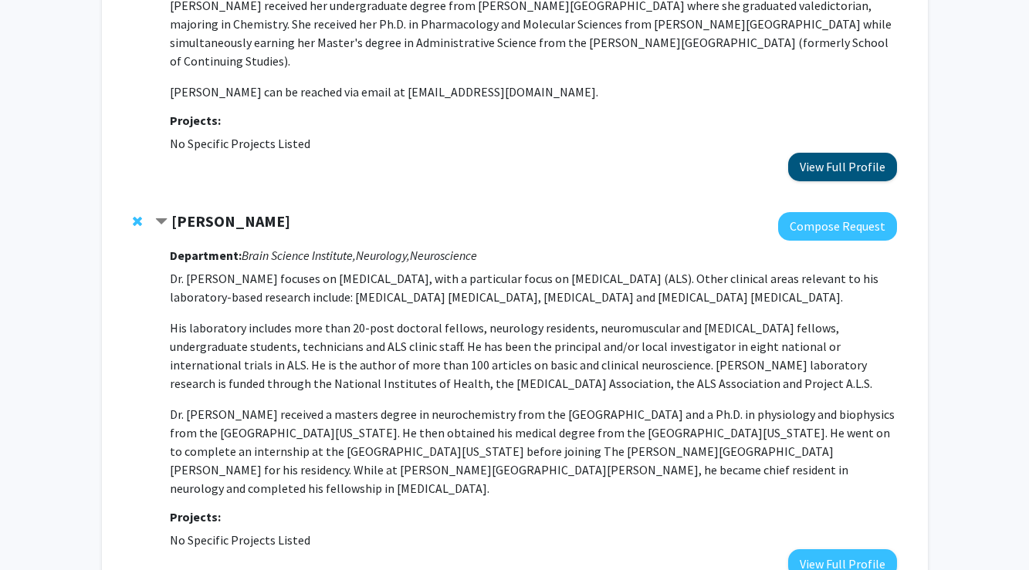
click at [841, 153] on button "View Full Profile" at bounding box center [842, 167] width 109 height 29
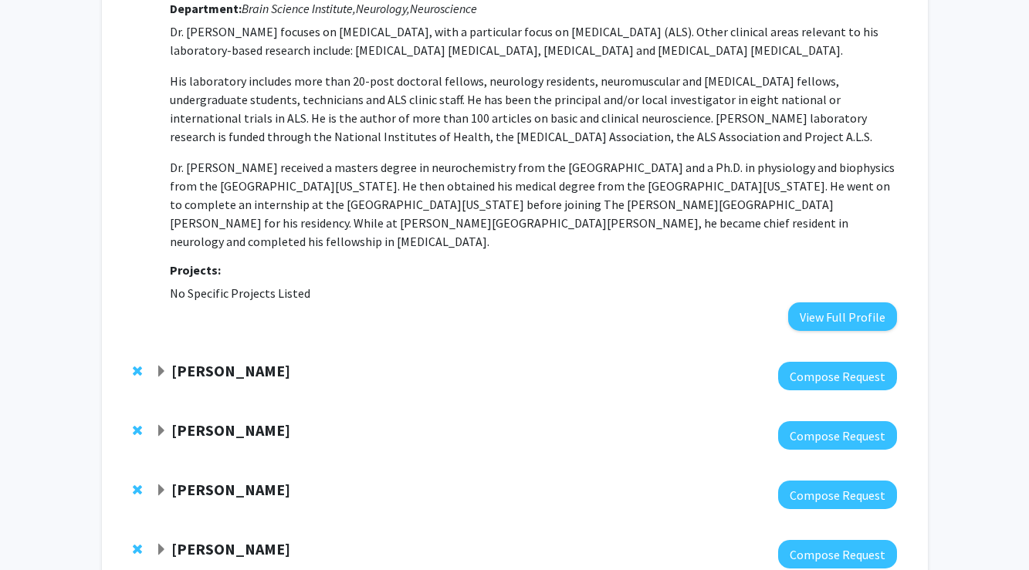
click at [238, 480] on strong "Yannis Paulus" at bounding box center [230, 489] width 119 height 19
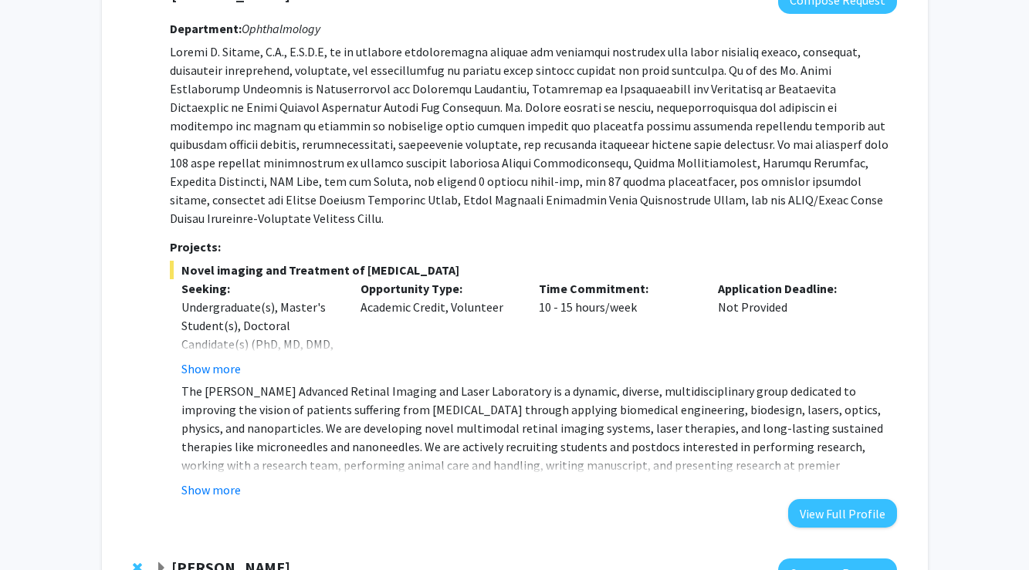
click at [204, 558] on strong "[PERSON_NAME]" at bounding box center [230, 567] width 119 height 19
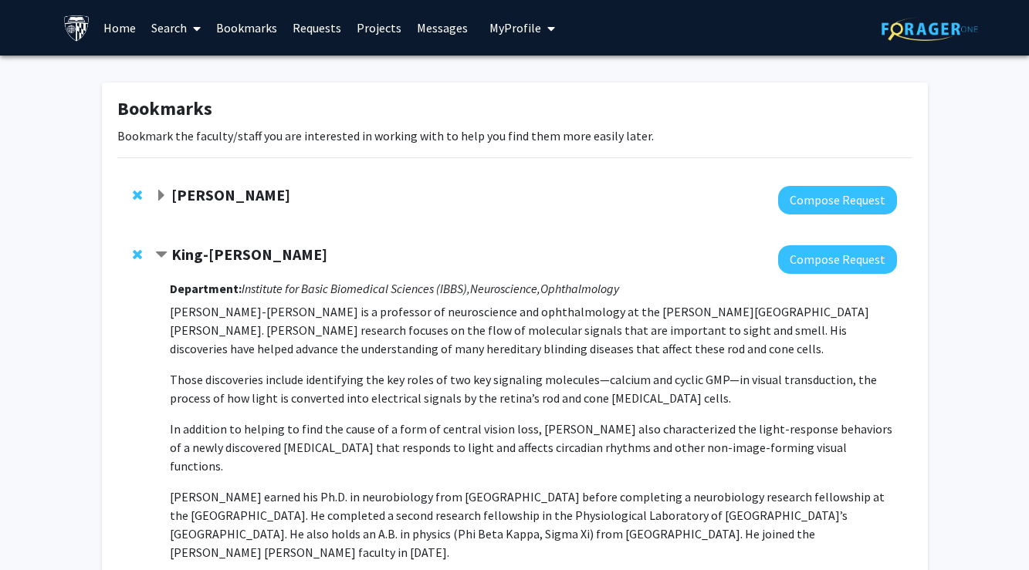
scroll to position [0, 0]
click at [196, 29] on icon at bounding box center [197, 28] width 8 height 12
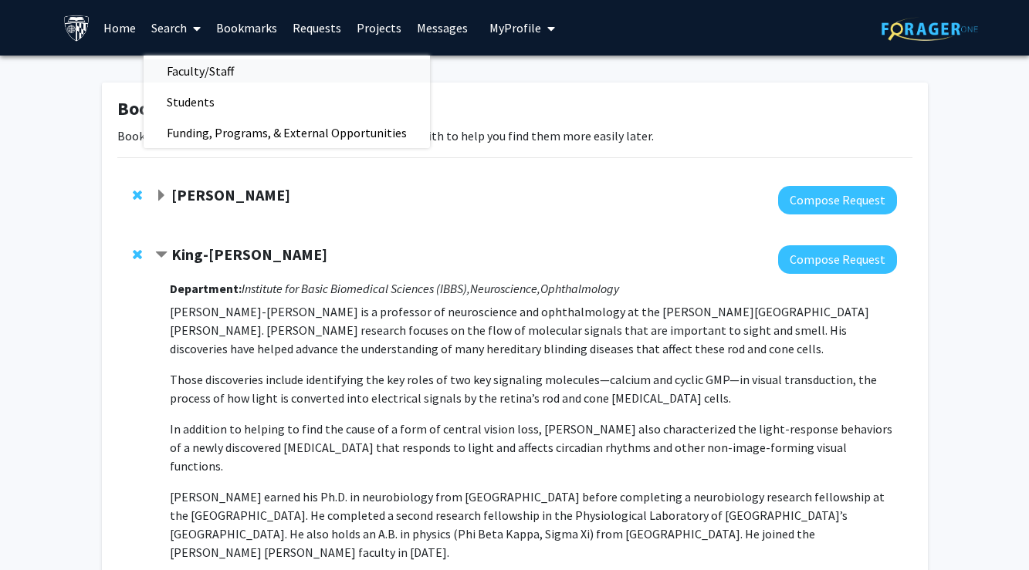
click at [209, 66] on span "Faculty/Staff" at bounding box center [200, 71] width 113 height 31
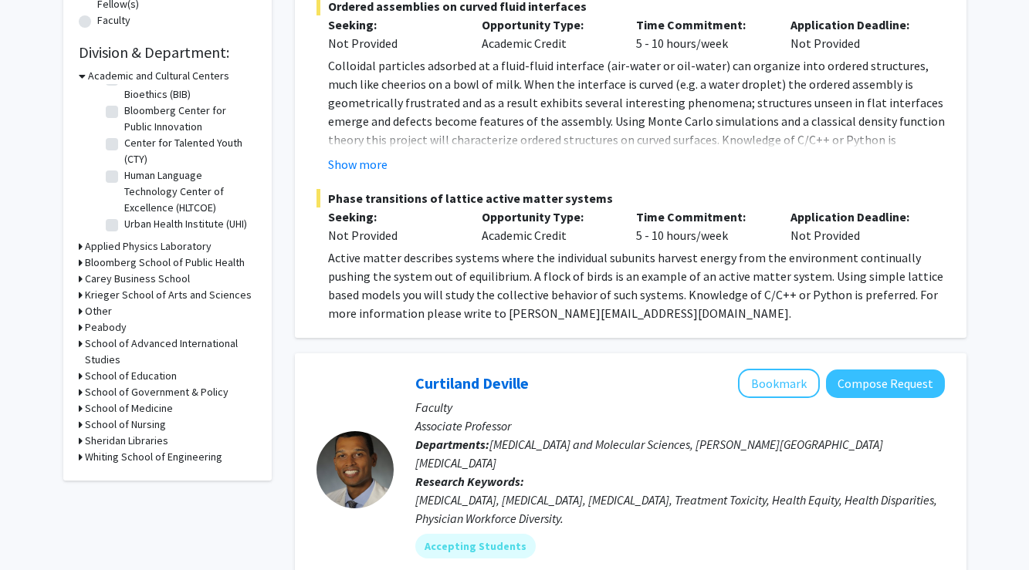
scroll to position [36, 0]
click at [135, 407] on h3 "School of Medicine" at bounding box center [129, 408] width 88 height 16
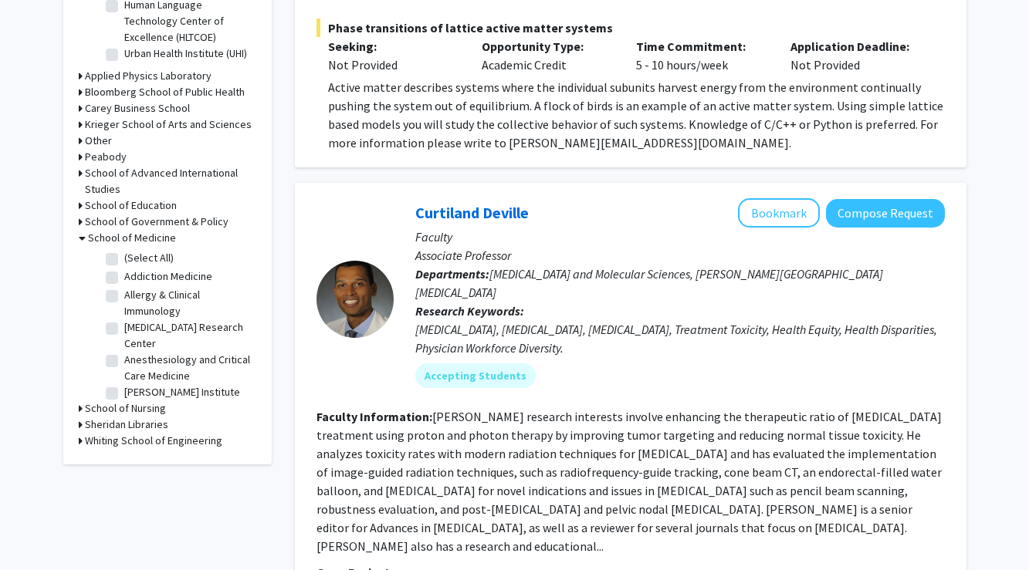
scroll to position [607, 0]
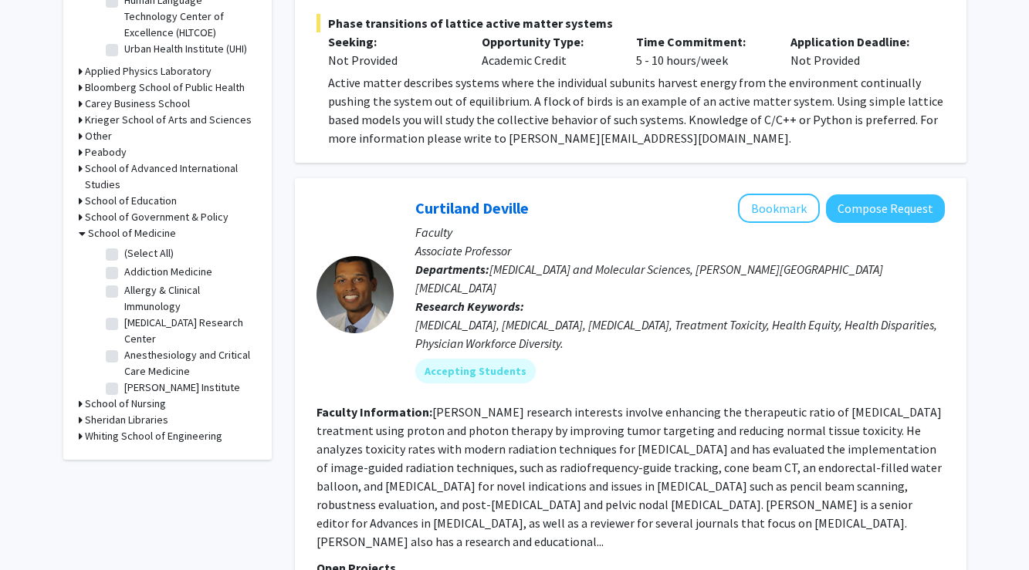
click at [172, 333] on label "Alzheimer's Disease Research Center" at bounding box center [188, 331] width 128 height 32
click at [134, 325] on input "Alzheimer's Disease Research Center" at bounding box center [129, 320] width 10 height 10
checkbox input "true"
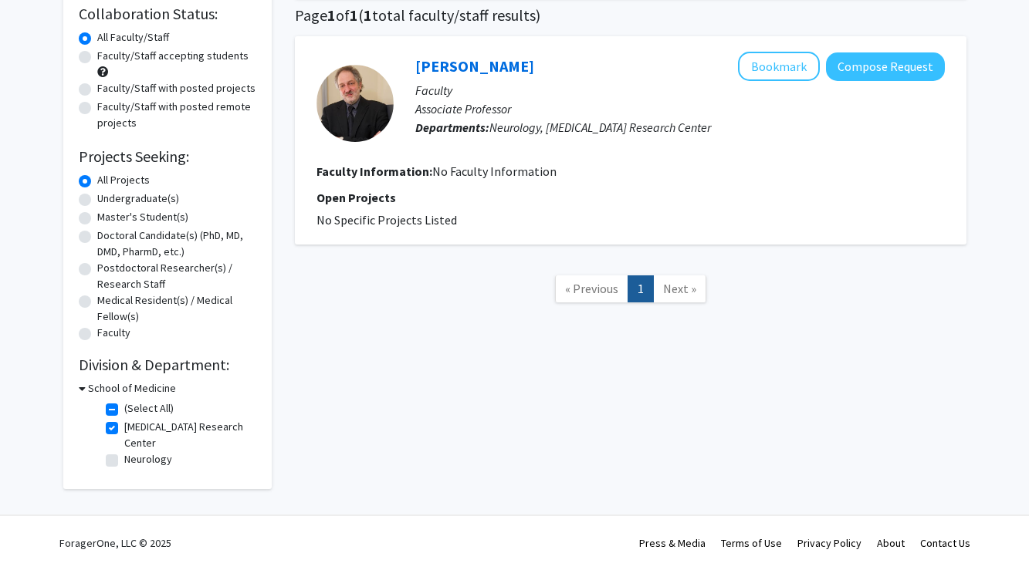
scroll to position [122, 0]
click at [157, 462] on label "Neurology" at bounding box center [148, 459] width 48 height 16
click at [134, 461] on input "Neurology" at bounding box center [129, 456] width 10 height 10
checkbox input "true"
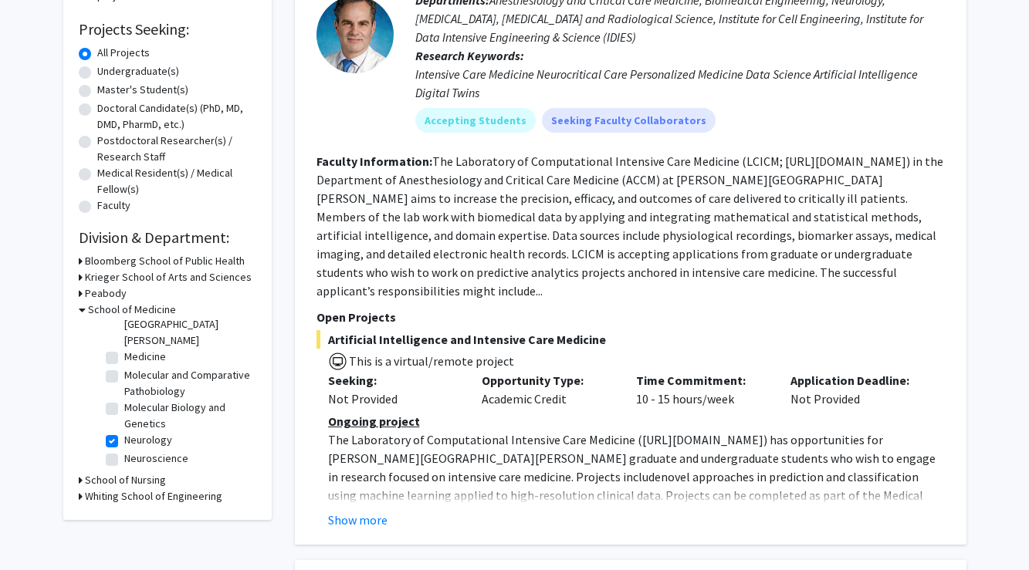
scroll to position [498, 0]
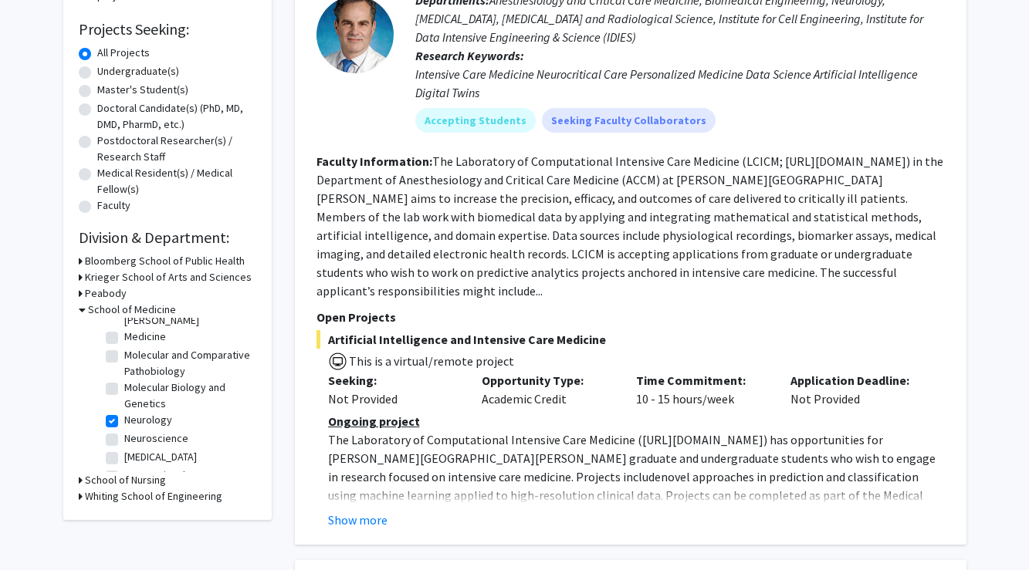
click at [179, 431] on label "Neuroscience" at bounding box center [156, 439] width 64 height 16
click at [134, 431] on input "Neuroscience" at bounding box center [129, 436] width 10 height 10
checkbox input "true"
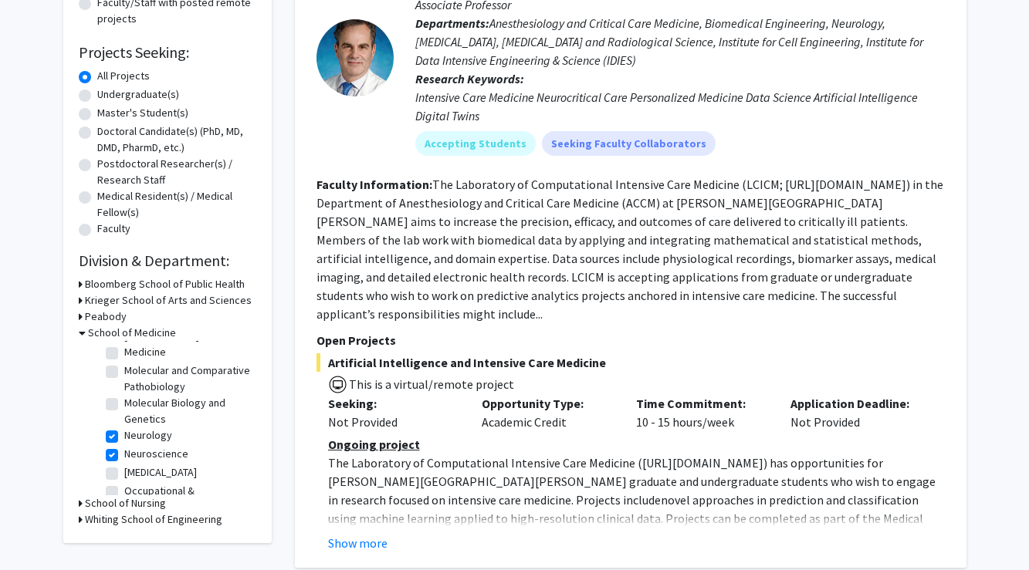
scroll to position [668, 0]
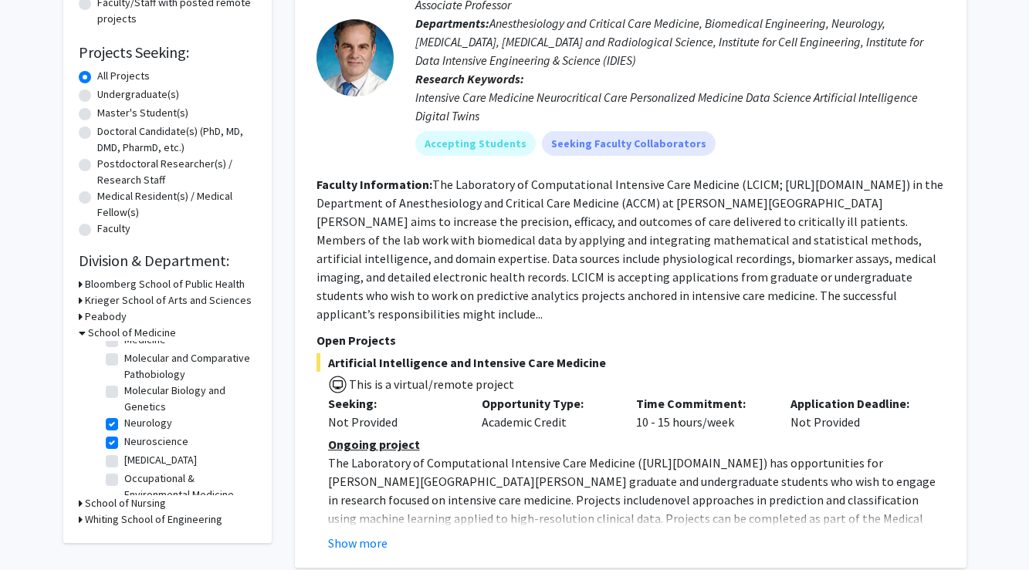
click at [179, 452] on label "Neurosurgery" at bounding box center [160, 460] width 73 height 16
click at [134, 452] on input "Neurosurgery" at bounding box center [129, 457] width 10 height 10
checkbox input "true"
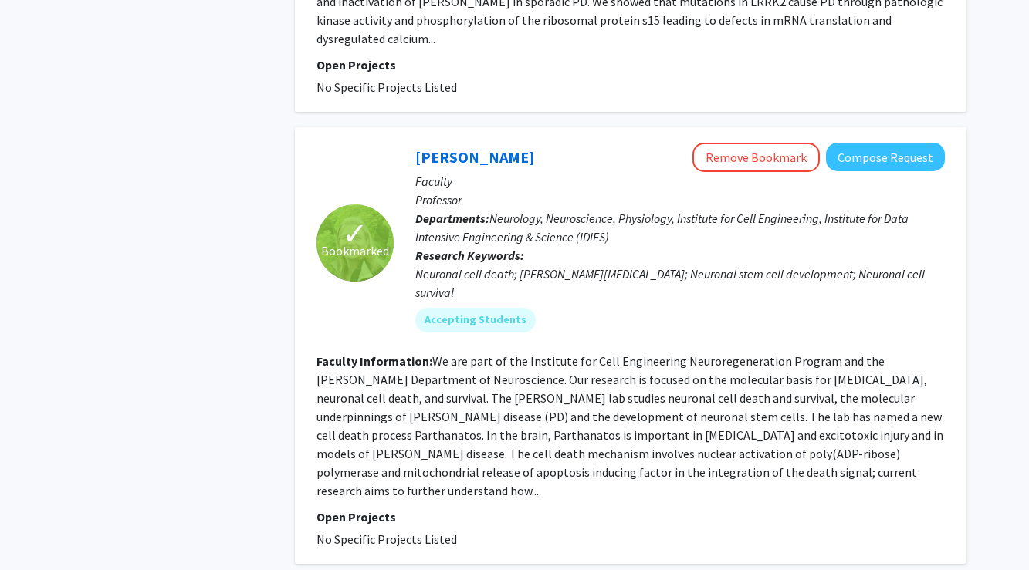
scroll to position [4611, 0]
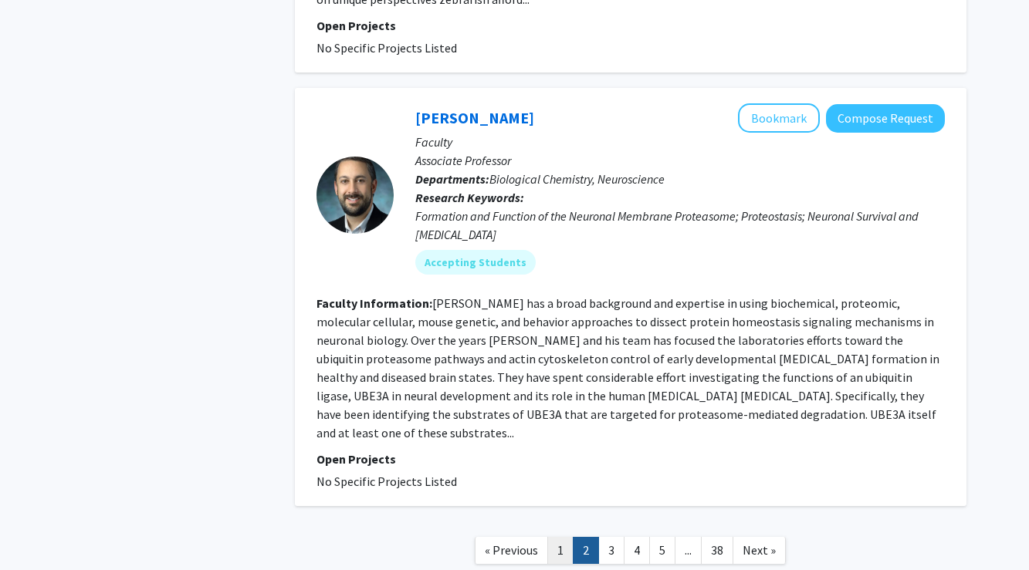
scroll to position [3633, 0]
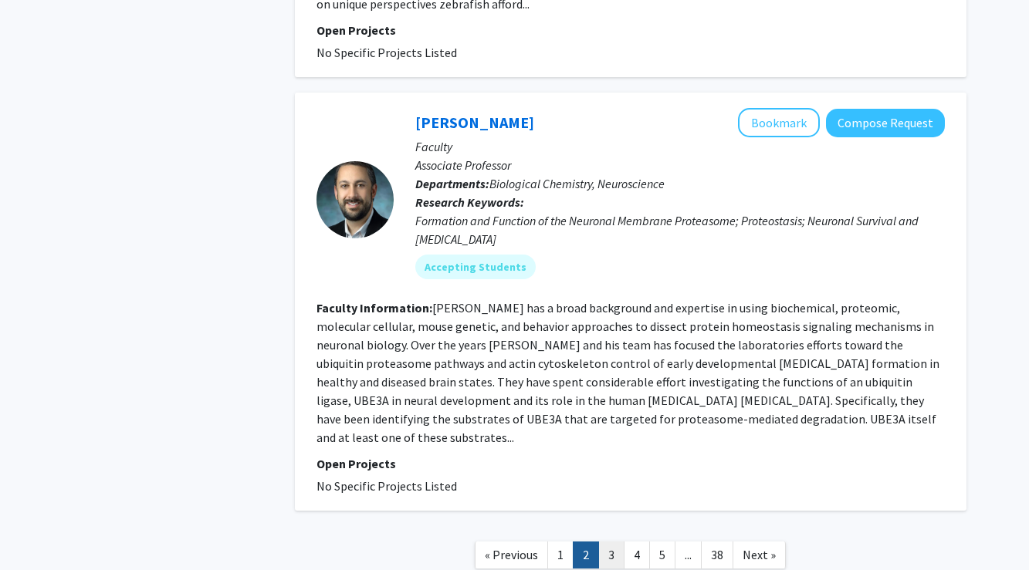
click at [609, 542] on link "3" at bounding box center [611, 555] width 26 height 27
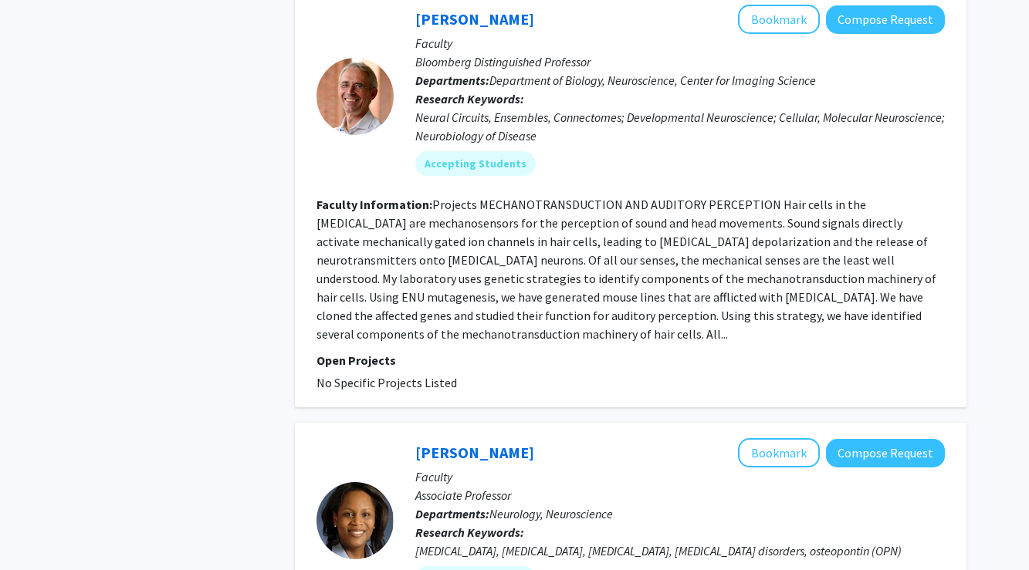
scroll to position [1002, 0]
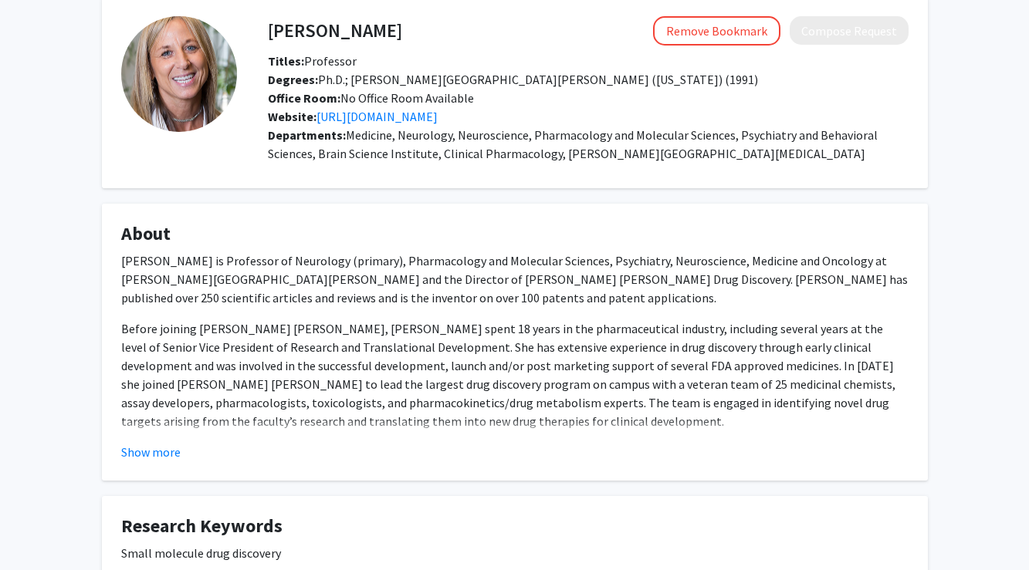
scroll to position [73, 0]
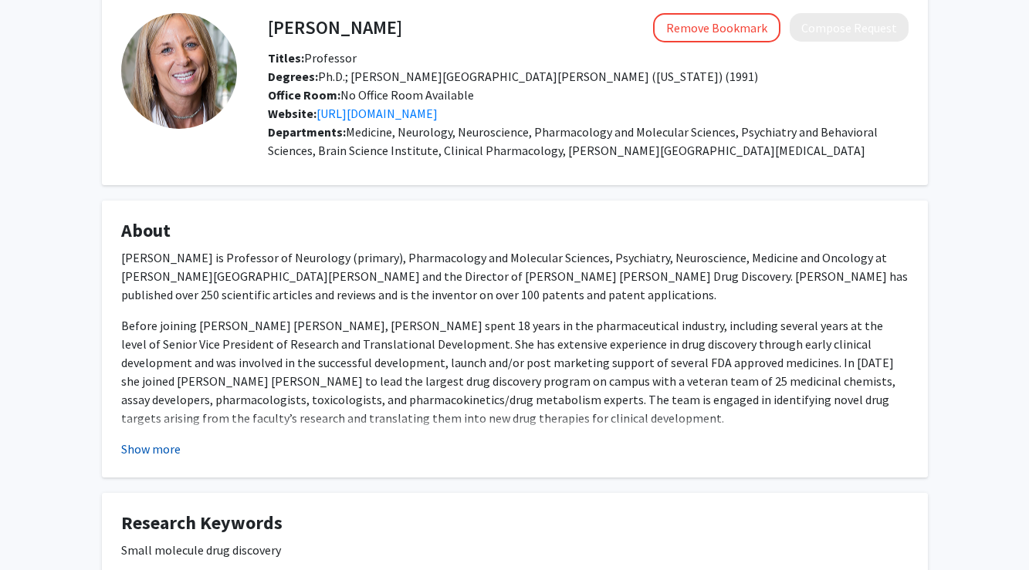
click at [159, 450] on button "Show more" at bounding box center [150, 449] width 59 height 19
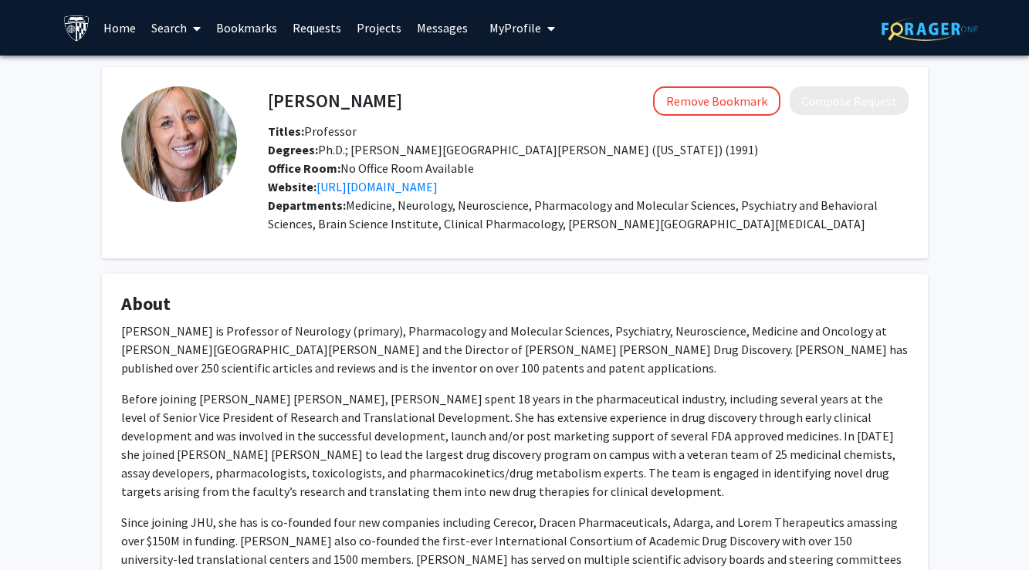
scroll to position [0, 0]
click at [380, 187] on link "https://drugdiscovery.jhu.edu/" at bounding box center [376, 186] width 121 height 15
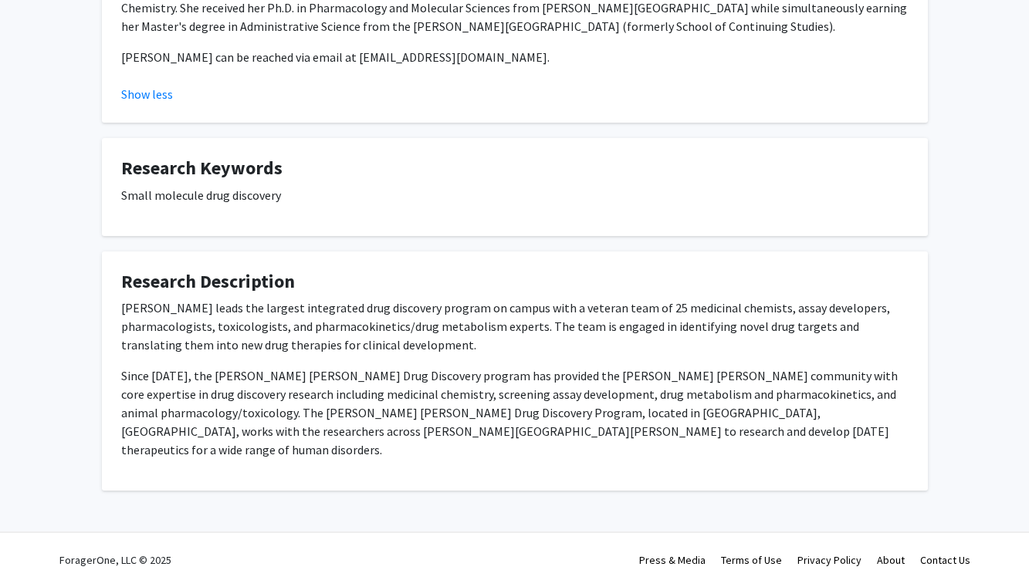
scroll to position [637, 0]
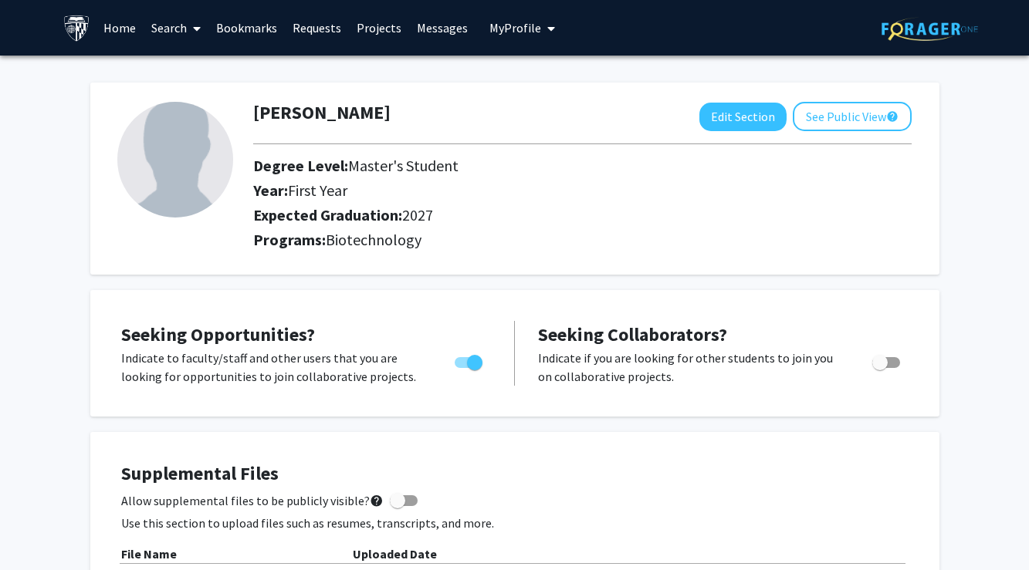
click at [179, 32] on link "Search" at bounding box center [176, 28] width 65 height 54
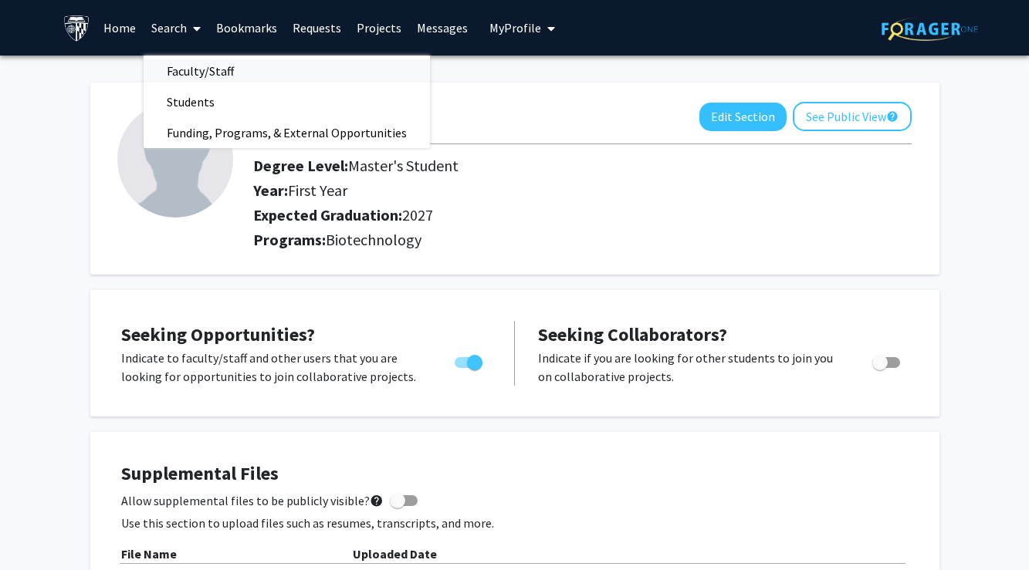
click at [201, 74] on span "Faculty/Staff" at bounding box center [200, 71] width 113 height 31
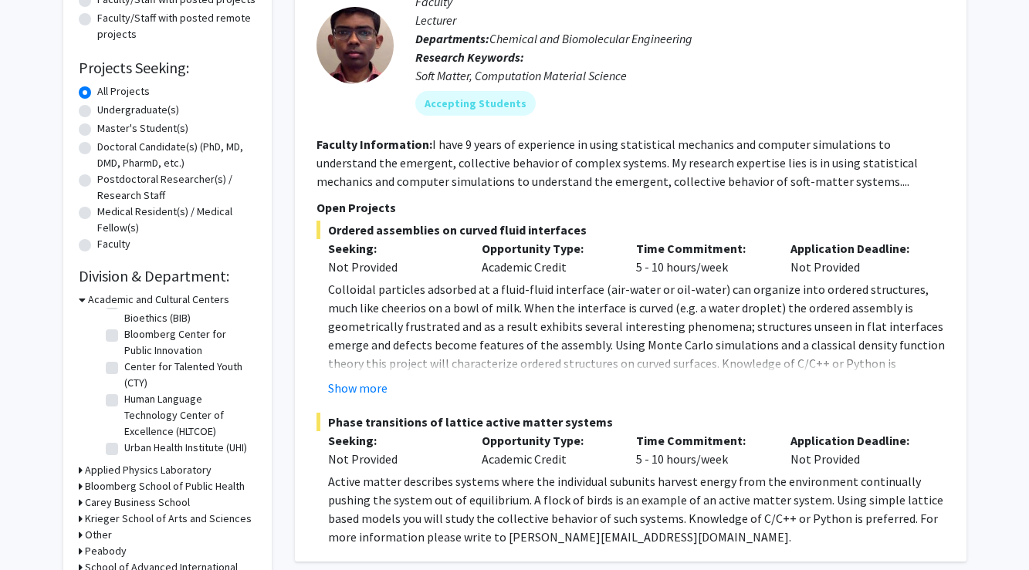
scroll to position [36, 0]
